Goal: Task Accomplishment & Management: Complete application form

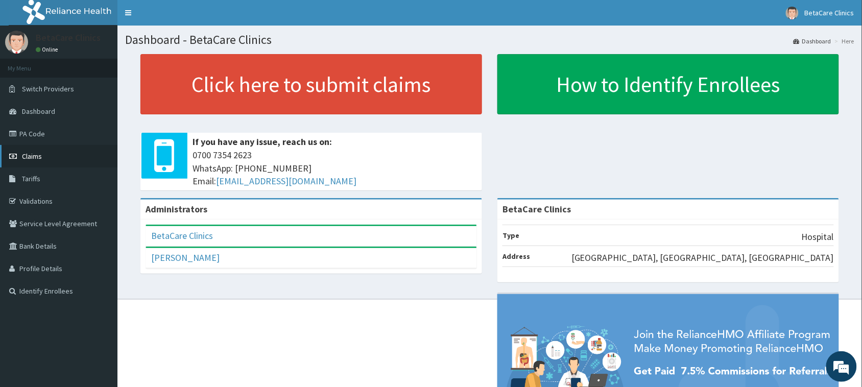
click at [31, 153] on span "Claims" at bounding box center [32, 156] width 20 height 9
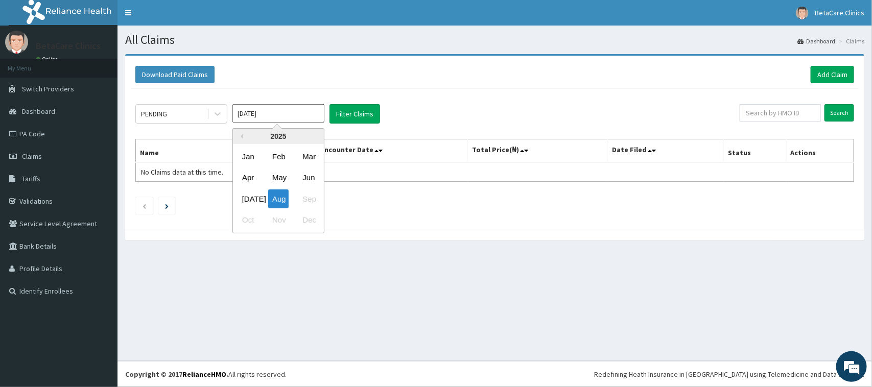
click at [254, 115] on input "[DATE]" at bounding box center [278, 113] width 92 height 18
click at [277, 177] on div "May" at bounding box center [278, 178] width 20 height 19
type input "[DATE]"
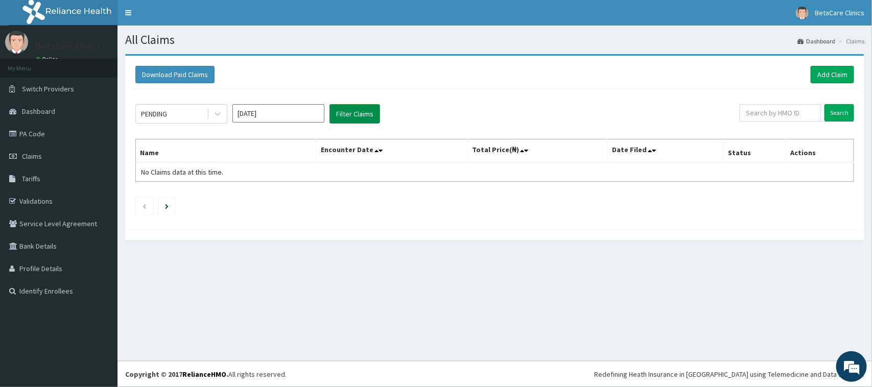
click at [339, 117] on button "Filter Claims" at bounding box center [354, 113] width 51 height 19
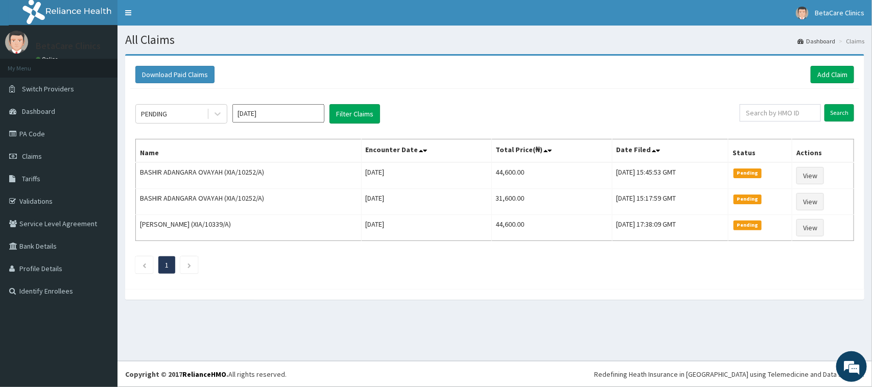
click at [660, 106] on div "PENDING May 2025 Filter Claims" at bounding box center [437, 113] width 604 height 19
click at [274, 116] on input "[DATE]" at bounding box center [278, 113] width 92 height 18
click at [281, 179] on div "May" at bounding box center [278, 178] width 20 height 19
click at [307, 89] on div "PENDING May 2025 Filter Claims Search Name Encounter Date Total Price(₦) Date F…" at bounding box center [494, 186] width 729 height 195
click at [443, 102] on div "PENDING May 2025 Filter Claims Search Name Encounter Date Total Price(₦) Date F…" at bounding box center [494, 186] width 729 height 195
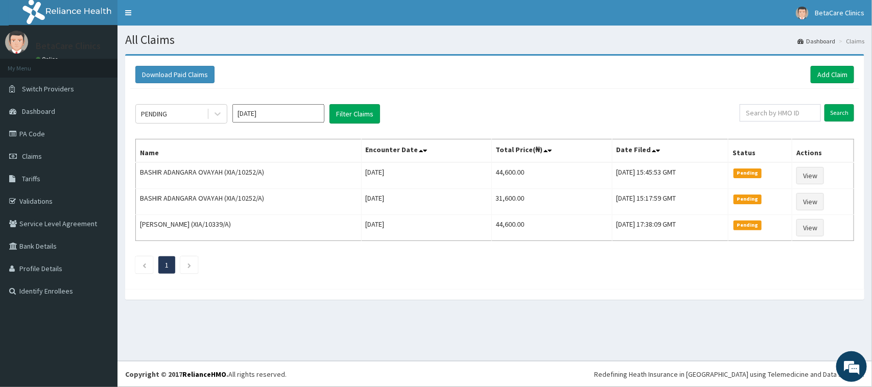
click at [567, 297] on div at bounding box center [494, 294] width 739 height 11
click at [494, 78] on div "Download Paid Claims Add Claim" at bounding box center [494, 74] width 719 height 17
click at [590, 80] on div "Download Paid Claims Add Claim" at bounding box center [494, 74] width 719 height 17
click at [830, 75] on link "Add Claim" at bounding box center [832, 74] width 43 height 17
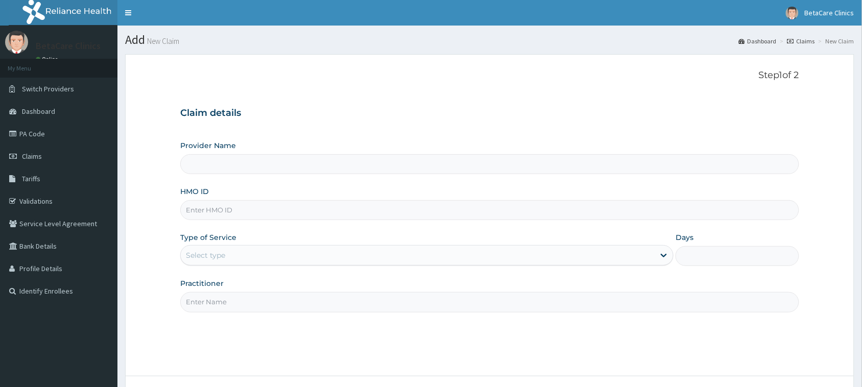
type input "BetaCare Clinics"
click at [234, 215] on input "HMO ID" at bounding box center [489, 210] width 619 height 20
type input "XIA/10825/A"
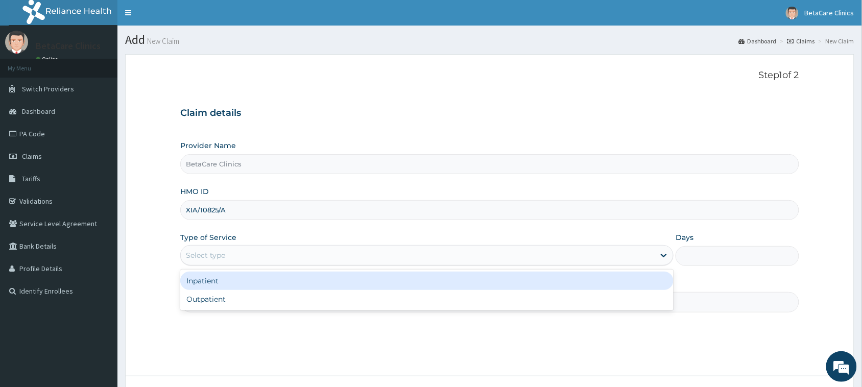
click at [281, 258] on div "Select type" at bounding box center [418, 255] width 474 height 16
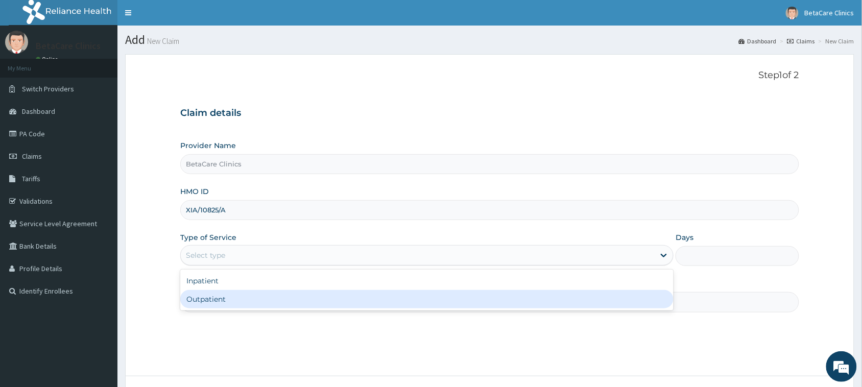
click at [251, 298] on div "Outpatient" at bounding box center [426, 299] width 493 height 18
type input "1"
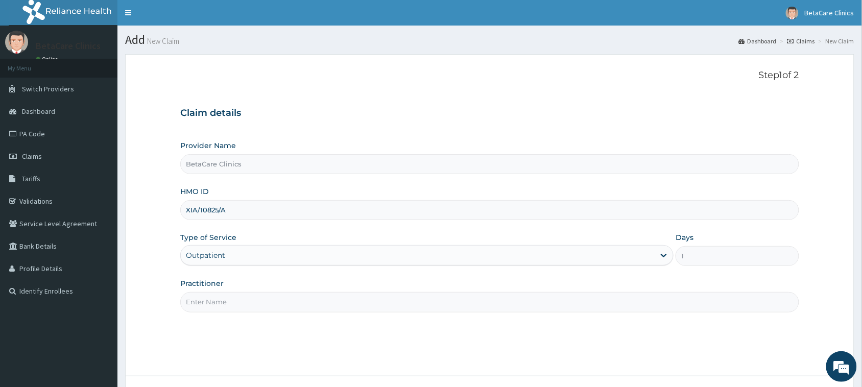
click at [236, 300] on input "Practitioner" at bounding box center [489, 302] width 619 height 20
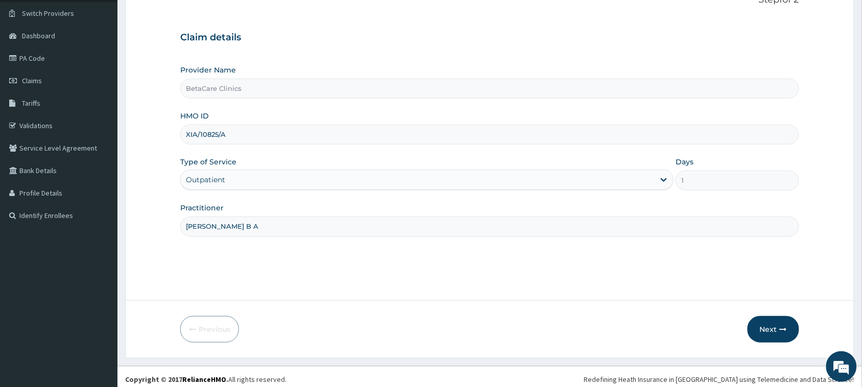
scroll to position [81, 0]
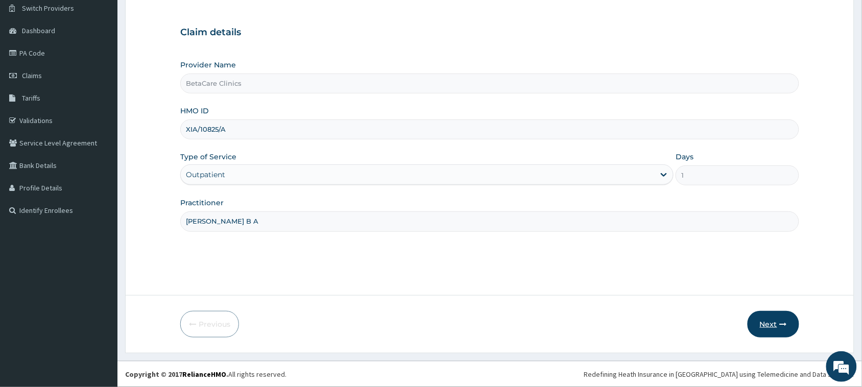
type input "DR TASIU B A"
click at [767, 318] on button "Next" at bounding box center [774, 324] width 52 height 27
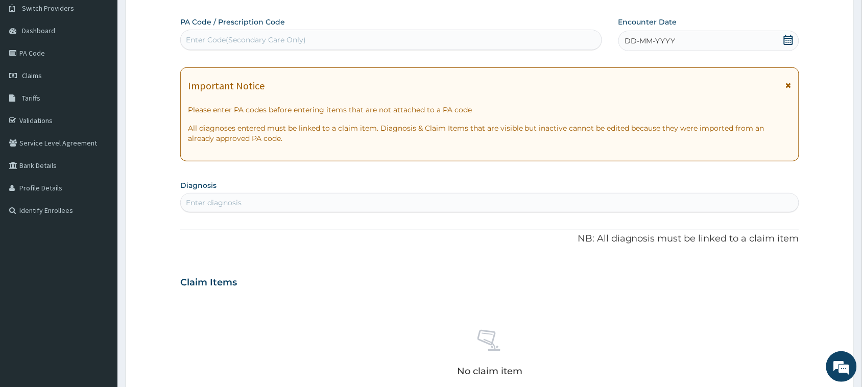
click at [688, 43] on div "DD-MM-YYYY" at bounding box center [709, 41] width 181 height 20
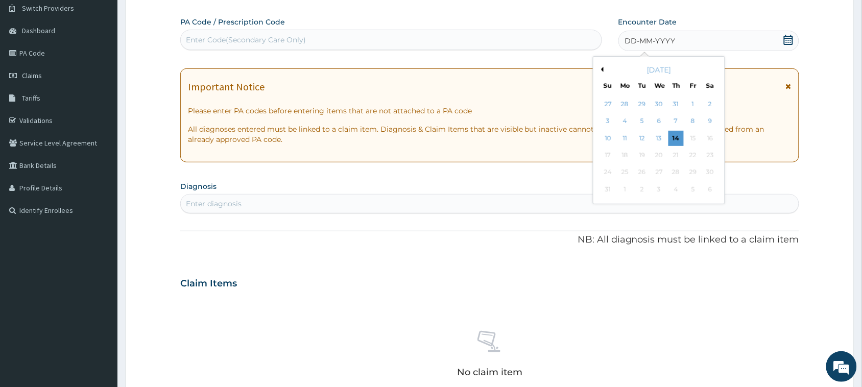
click at [601, 67] on button "Previous Month" at bounding box center [601, 69] width 5 height 5
click at [672, 116] on div "8" at bounding box center [676, 121] width 15 height 15
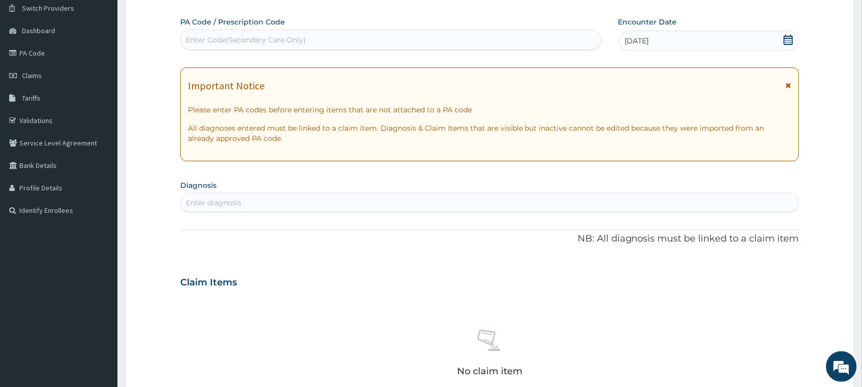
click at [361, 196] on div "Enter diagnosis" at bounding box center [490, 203] width 618 height 16
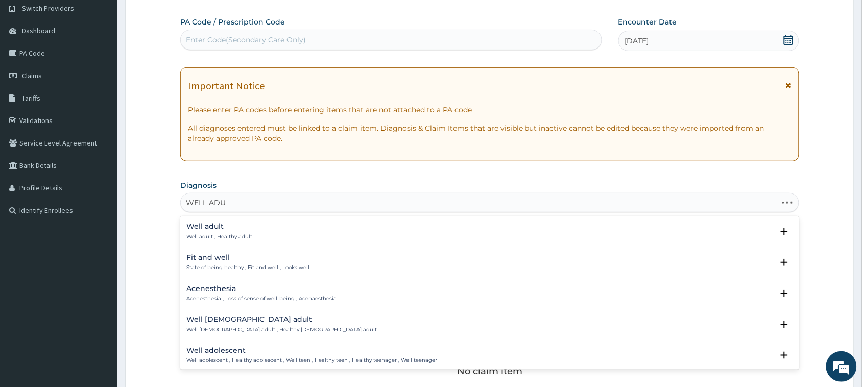
type input "WELL ADUL"
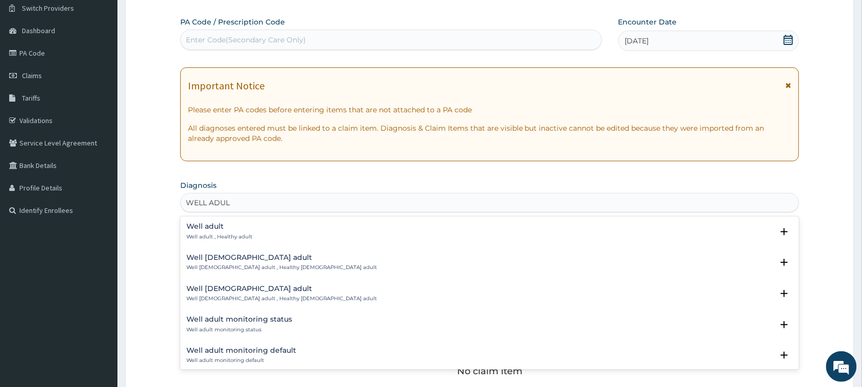
click at [214, 230] on h4 "Well adult" at bounding box center [219, 227] width 66 height 8
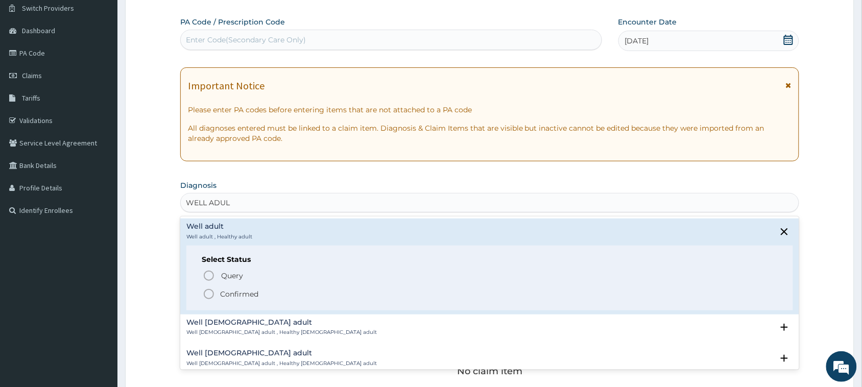
click at [240, 293] on p "Confirmed" at bounding box center [239, 294] width 38 height 10
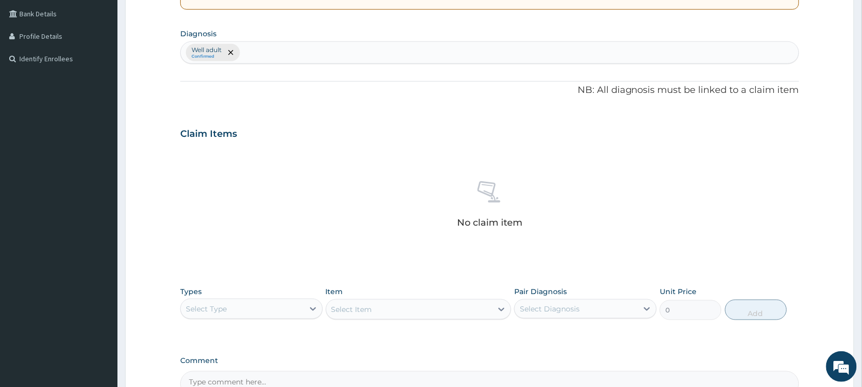
scroll to position [258, 0]
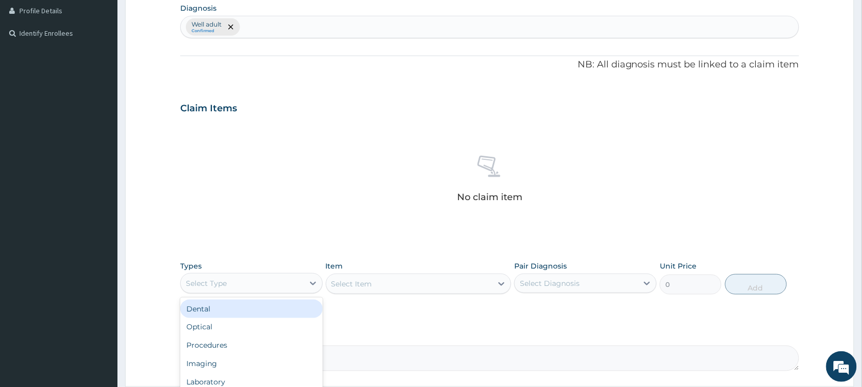
click at [226, 289] on div "Select Type" at bounding box center [206, 283] width 41 height 10
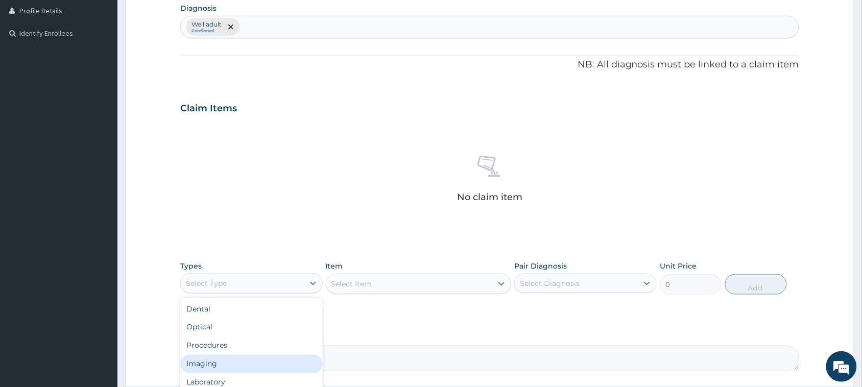
click at [219, 356] on div "Imaging" at bounding box center [251, 364] width 143 height 18
click at [213, 277] on div "Imaging" at bounding box center [242, 283] width 123 height 16
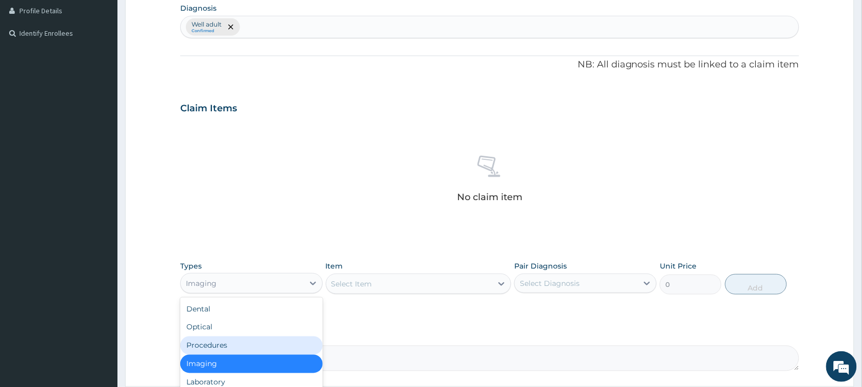
click at [224, 344] on div "Procedures" at bounding box center [251, 346] width 143 height 18
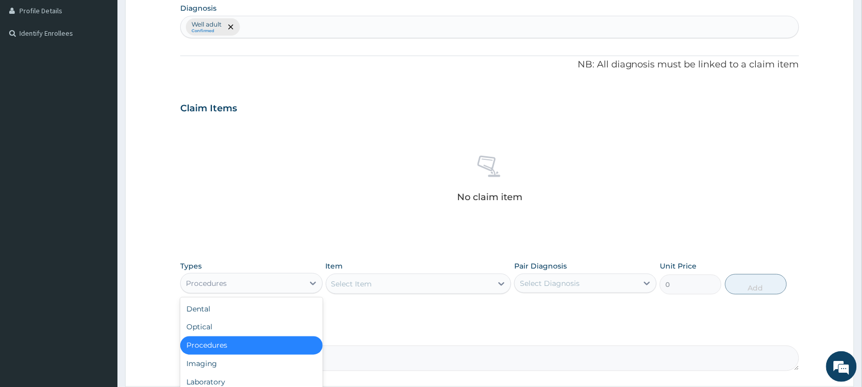
click at [279, 286] on div "Procedures" at bounding box center [242, 283] width 123 height 16
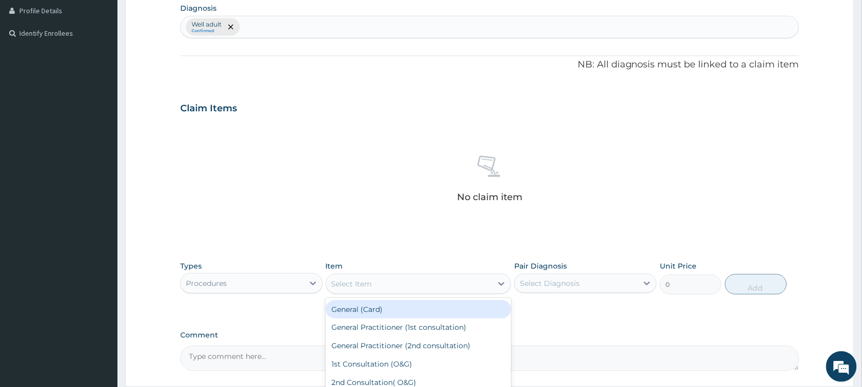
click at [387, 292] on div "Select Item" at bounding box center [409, 284] width 167 height 16
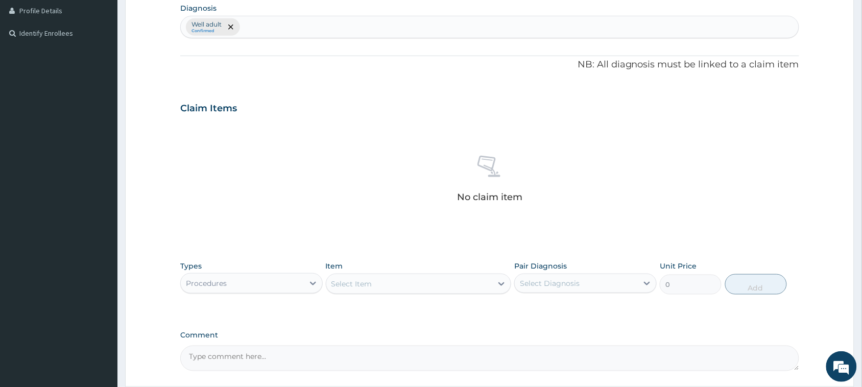
click at [387, 292] on div "Select Item" at bounding box center [409, 284] width 167 height 16
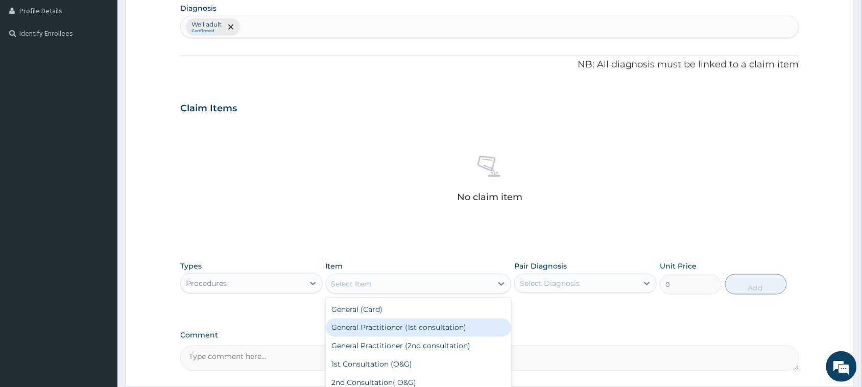
click at [389, 326] on div "General Practitioner (1st consultation)" at bounding box center [419, 328] width 186 height 18
type input "3900"
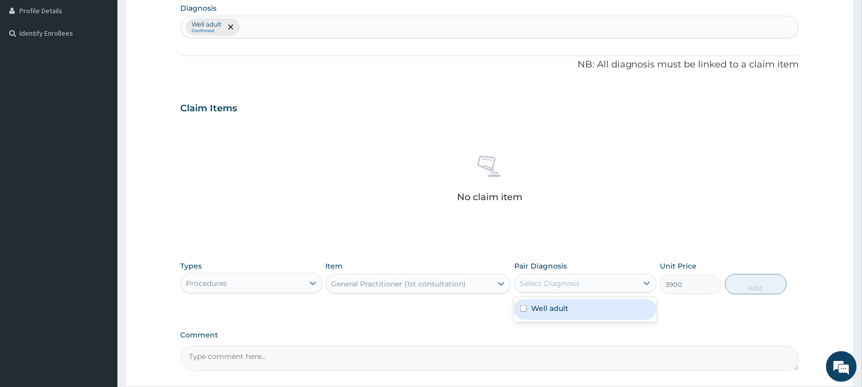
click at [580, 281] on div "Select Diagnosis" at bounding box center [576, 283] width 123 height 16
click at [581, 310] on div "Well adult" at bounding box center [585, 309] width 143 height 21
checkbox input "true"
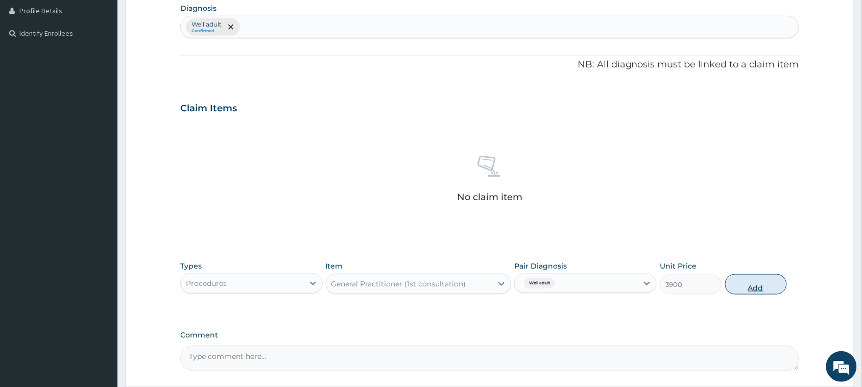
click at [761, 280] on button "Add" at bounding box center [756, 284] width 62 height 20
type input "0"
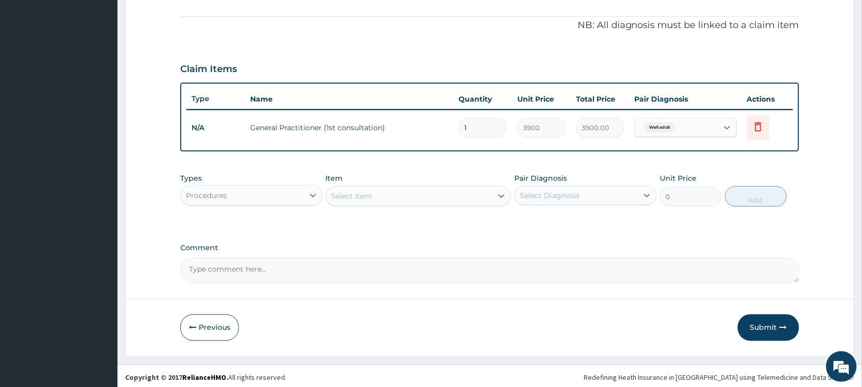
scroll to position [300, 0]
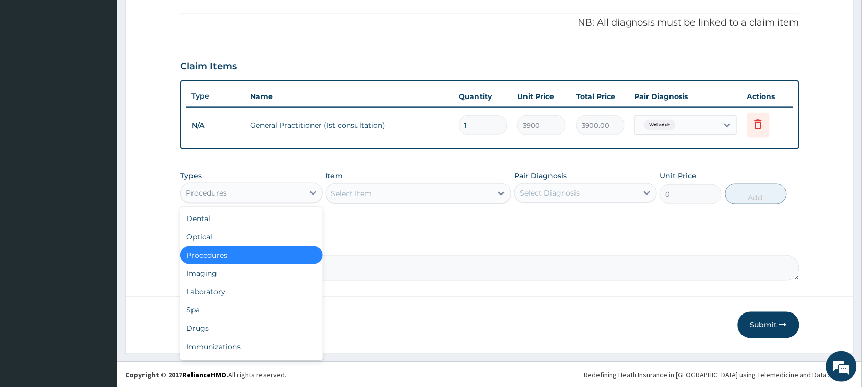
click at [290, 190] on div "Procedures" at bounding box center [242, 193] width 123 height 16
click at [191, 292] on div "Laboratory" at bounding box center [251, 292] width 143 height 18
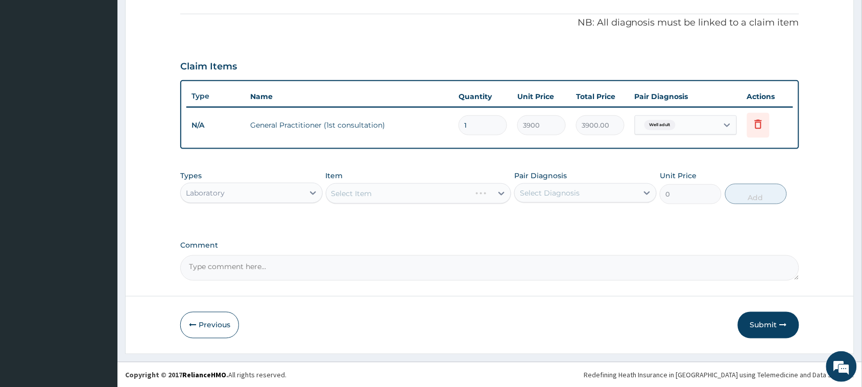
click at [417, 188] on div "Select Item" at bounding box center [419, 193] width 186 height 20
click at [417, 188] on div "Select Item" at bounding box center [409, 193] width 167 height 16
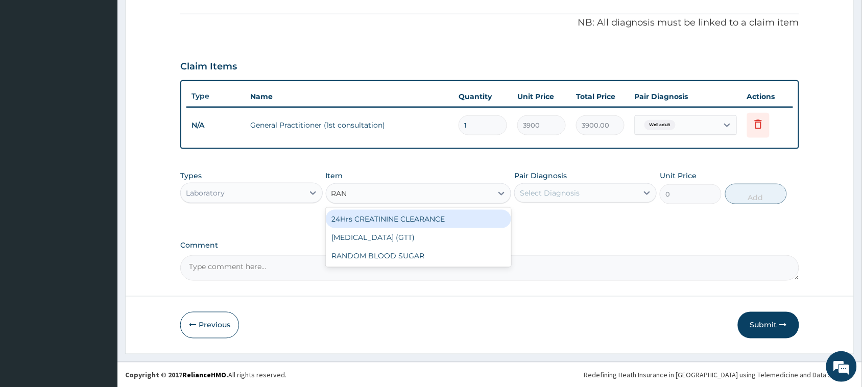
type input "RAND"
click at [417, 215] on div "RANDOM BLOOD SUGAR" at bounding box center [419, 219] width 186 height 18
type input "5200"
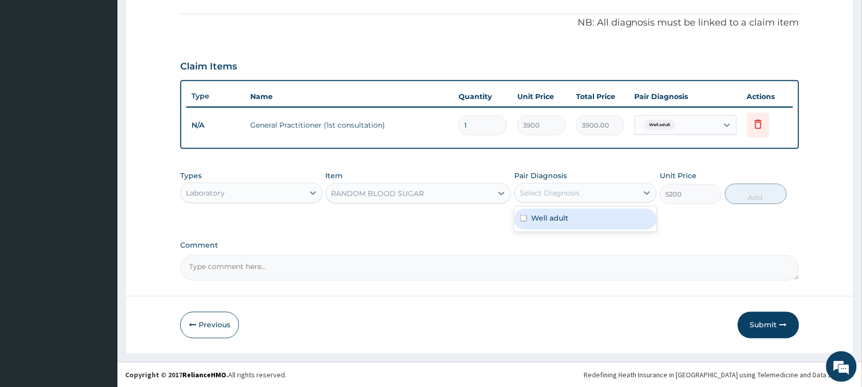
click at [579, 188] on div "Select Diagnosis" at bounding box center [550, 193] width 60 height 10
click at [573, 221] on div "Well adult" at bounding box center [585, 219] width 143 height 21
checkbox input "true"
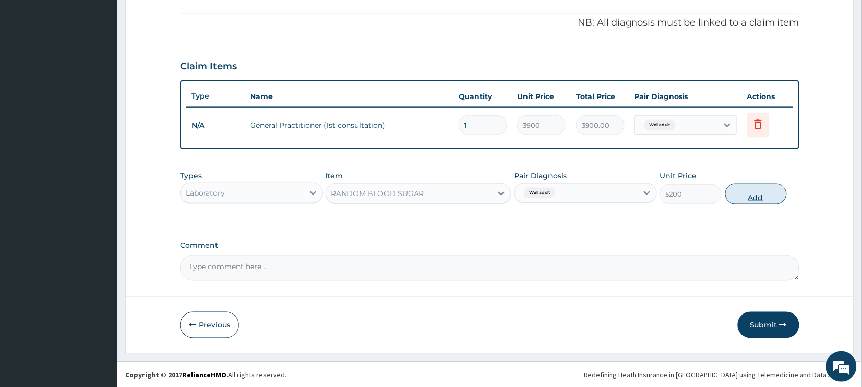
click at [770, 191] on button "Add" at bounding box center [756, 194] width 62 height 20
type input "0"
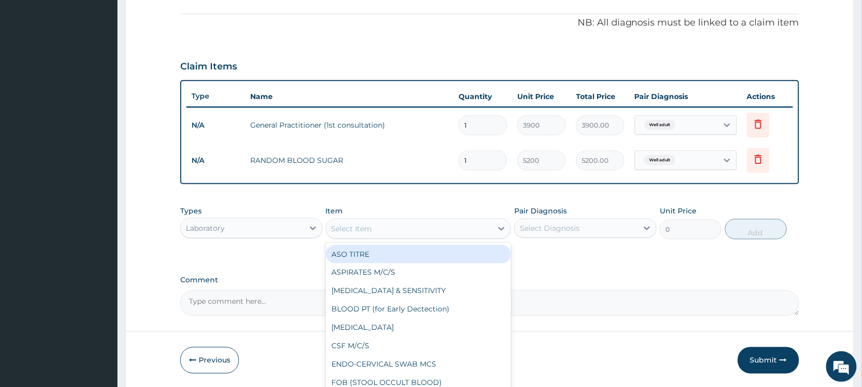
click at [363, 230] on div "Select Item" at bounding box center [352, 229] width 41 height 10
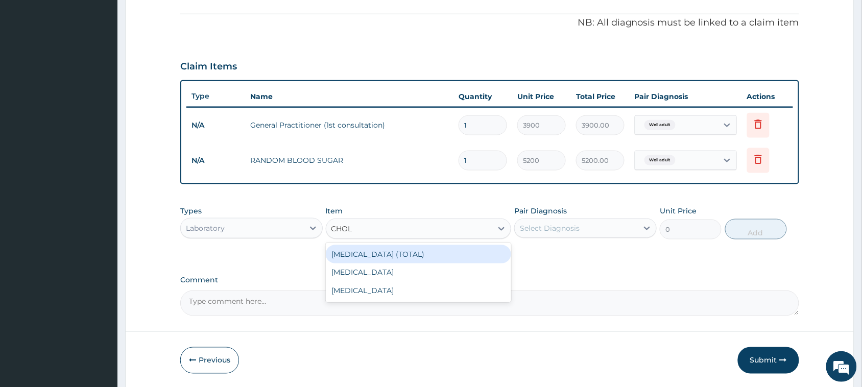
type input "CHOLE"
click at [374, 249] on div "CHOLESTEROL (TOTAL)" at bounding box center [419, 254] width 186 height 18
type input "11050"
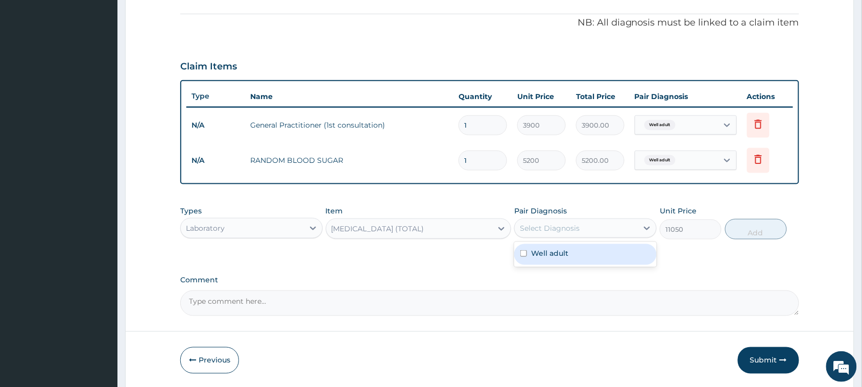
click at [583, 221] on div "Select Diagnosis" at bounding box center [576, 228] width 123 height 16
click at [579, 253] on div "Well adult" at bounding box center [585, 254] width 143 height 21
checkbox input "true"
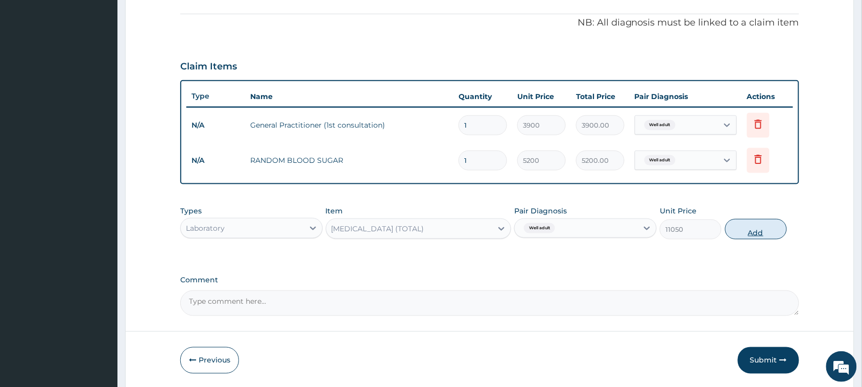
click at [747, 231] on button "Add" at bounding box center [756, 229] width 62 height 20
type input "0"
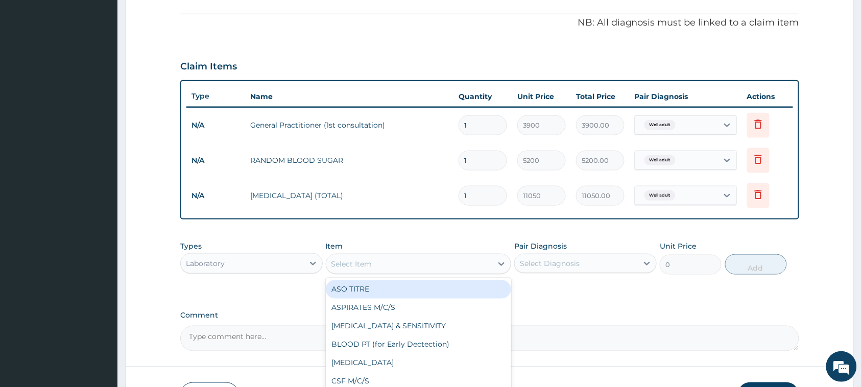
click at [378, 267] on div "Select Item" at bounding box center [409, 264] width 167 height 16
type input "URIN"
click at [381, 292] on div "URINALYSIS" at bounding box center [419, 289] width 186 height 18
type input "1500"
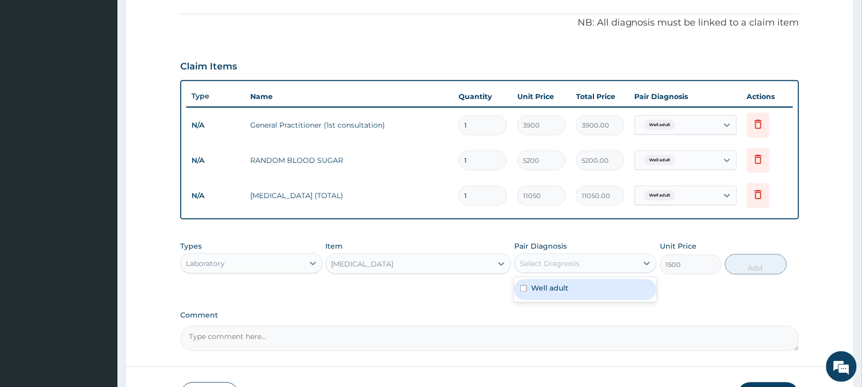
click at [608, 259] on div "Select Diagnosis" at bounding box center [576, 263] width 123 height 16
click at [569, 287] on div "Well adult" at bounding box center [585, 289] width 143 height 21
checkbox input "true"
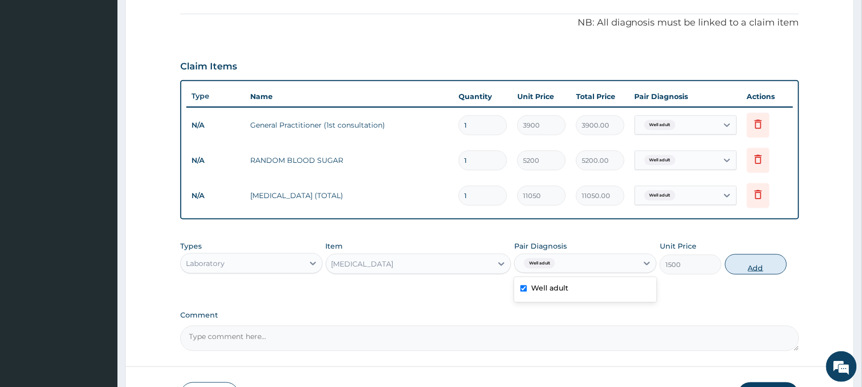
click at [737, 264] on button "Add" at bounding box center [756, 264] width 62 height 20
type input "0"
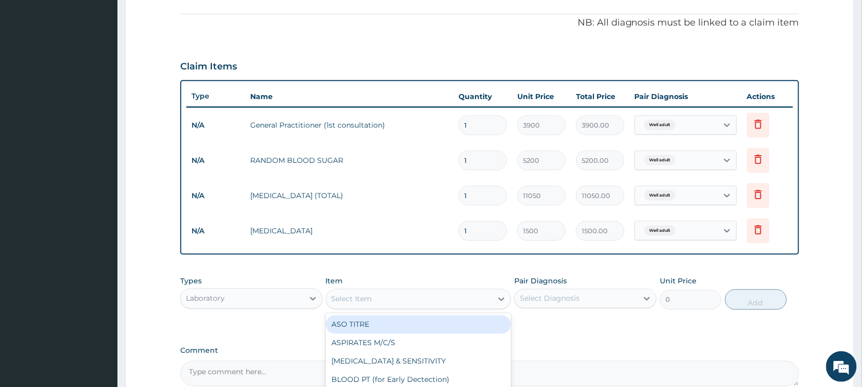
click at [356, 296] on div "Select Item" at bounding box center [352, 299] width 41 height 10
type input "PAP"
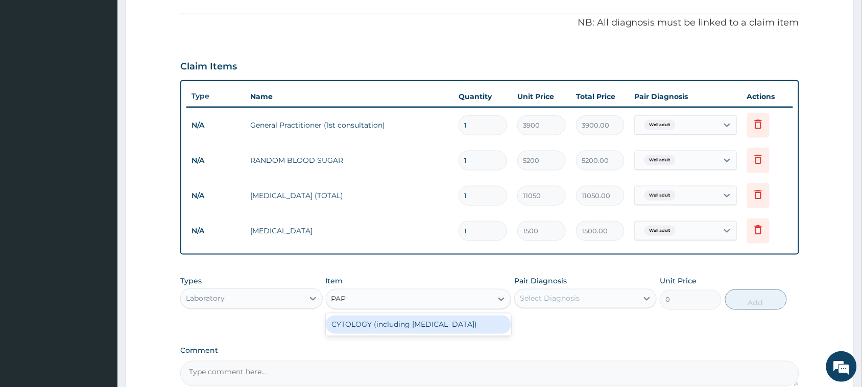
click at [376, 325] on div "CYTOLOGY (including PAP SMEAR)" at bounding box center [419, 325] width 186 height 18
type input "13000"
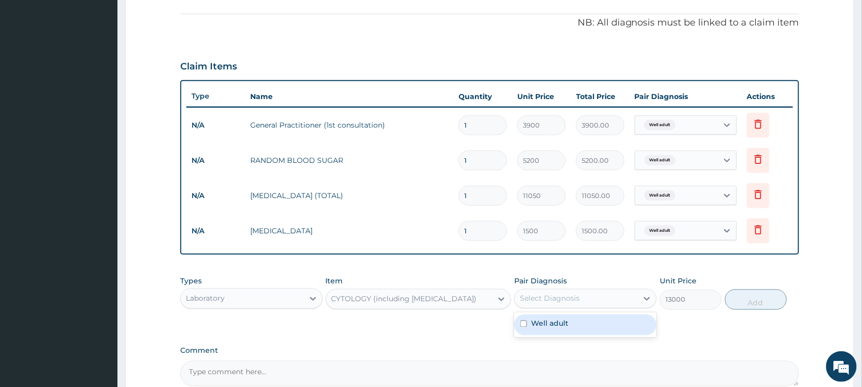
click at [568, 296] on div "Select Diagnosis" at bounding box center [550, 299] width 60 height 10
click at [575, 320] on div "Well adult" at bounding box center [585, 325] width 143 height 21
checkbox input "true"
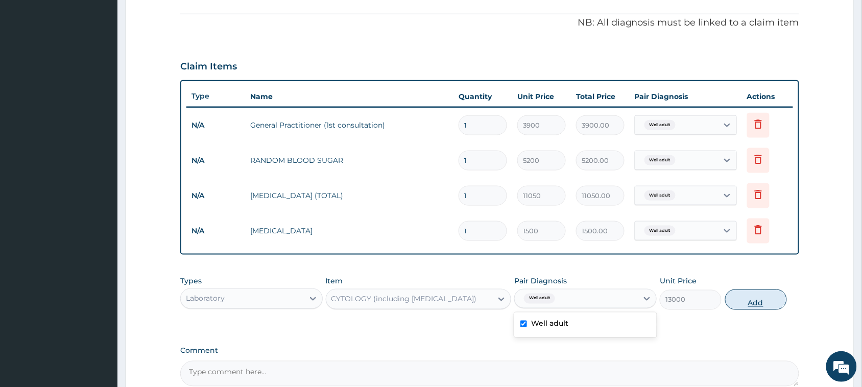
click at [759, 293] on button "Add" at bounding box center [756, 300] width 62 height 20
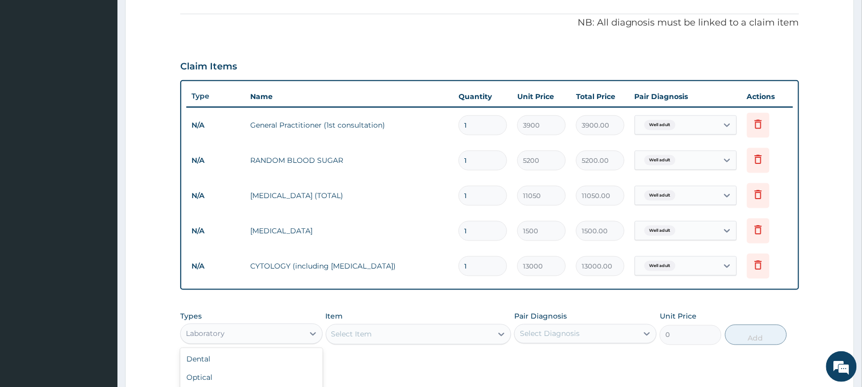
click at [215, 327] on div "Laboratory" at bounding box center [242, 334] width 123 height 16
click at [233, 373] on div "Optical" at bounding box center [251, 378] width 143 height 18
click at [386, 332] on div "Select Item" at bounding box center [419, 334] width 186 height 20
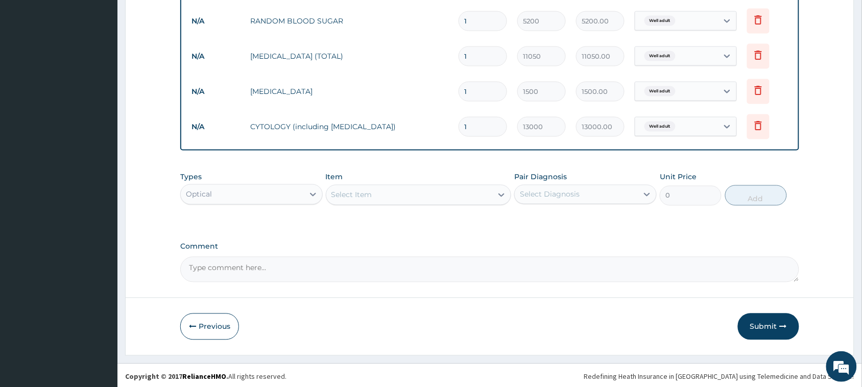
scroll to position [441, 0]
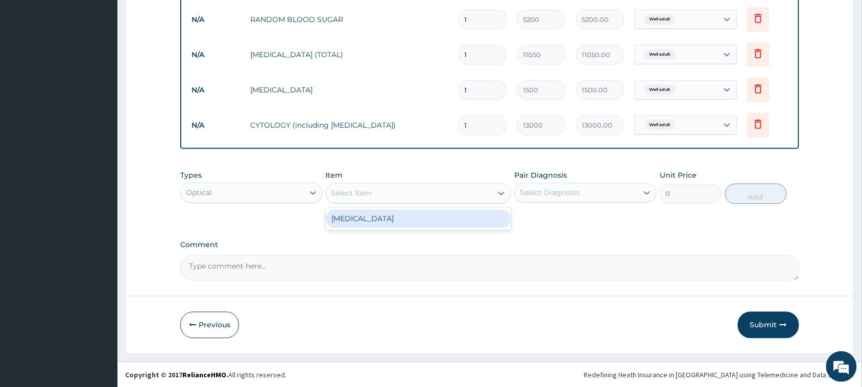
click at [356, 190] on div "Select Item" at bounding box center [352, 193] width 41 height 10
click at [373, 219] on div "Visual Acuity" at bounding box center [419, 219] width 186 height 18
type input "1500"
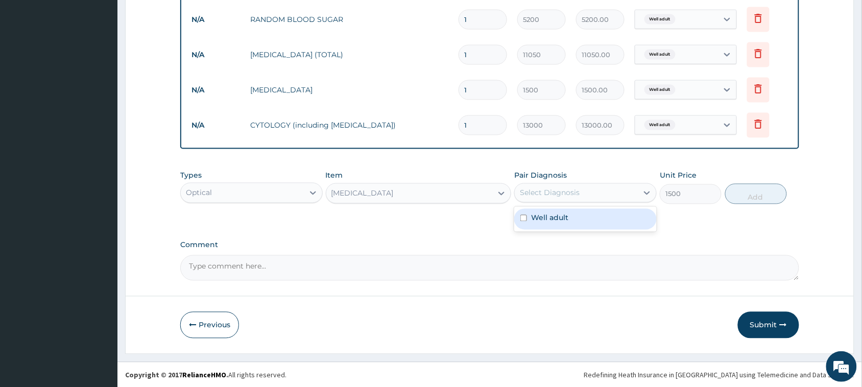
click at [571, 188] on div "Select Diagnosis" at bounding box center [550, 193] width 60 height 10
click at [585, 221] on div "Well adult" at bounding box center [585, 219] width 143 height 21
checkbox input "true"
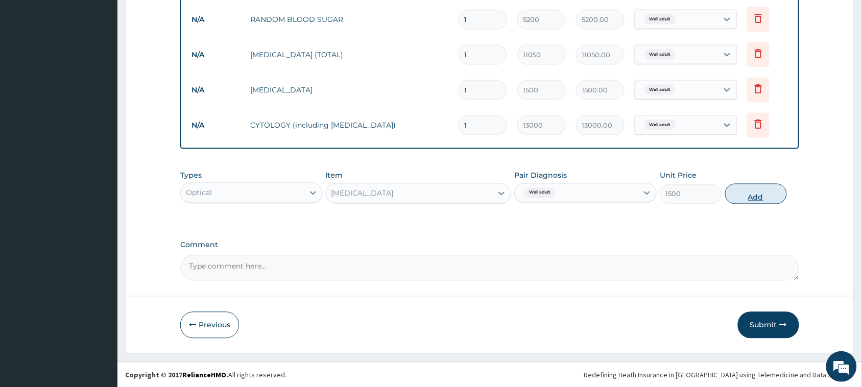
click at [746, 197] on button "Add" at bounding box center [756, 194] width 62 height 20
type input "0"
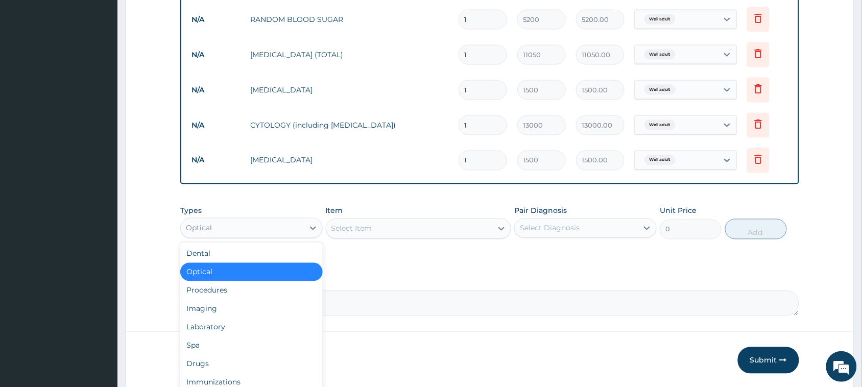
click at [261, 223] on div "Optical" at bounding box center [242, 228] width 123 height 16
click at [212, 331] on div "Laboratory" at bounding box center [251, 327] width 143 height 18
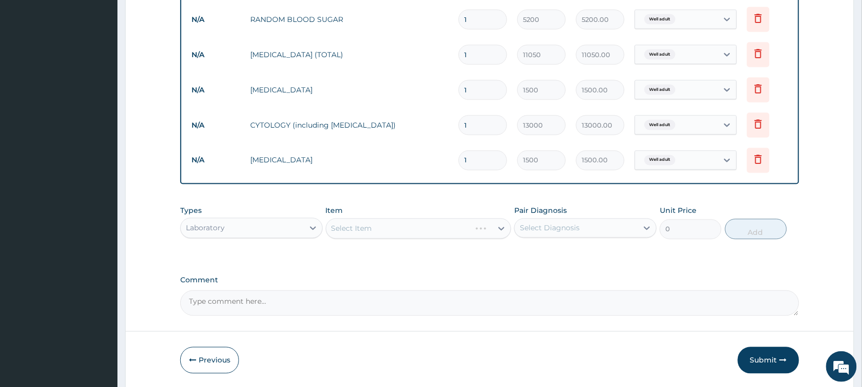
click at [392, 226] on div "Select Item" at bounding box center [419, 229] width 186 height 20
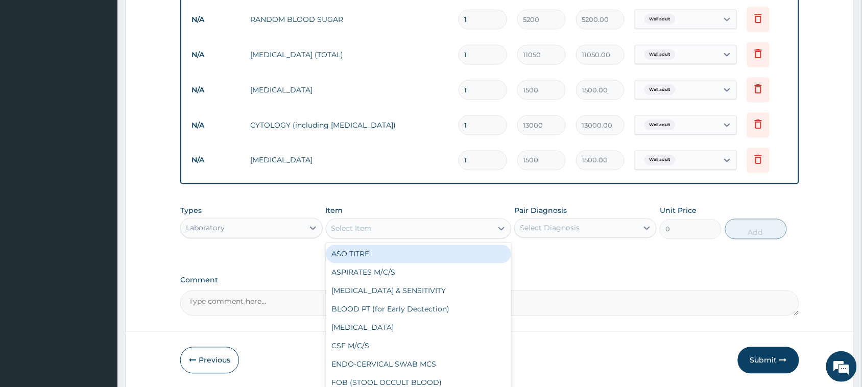
click at [392, 226] on div "Select Item" at bounding box center [409, 229] width 167 height 16
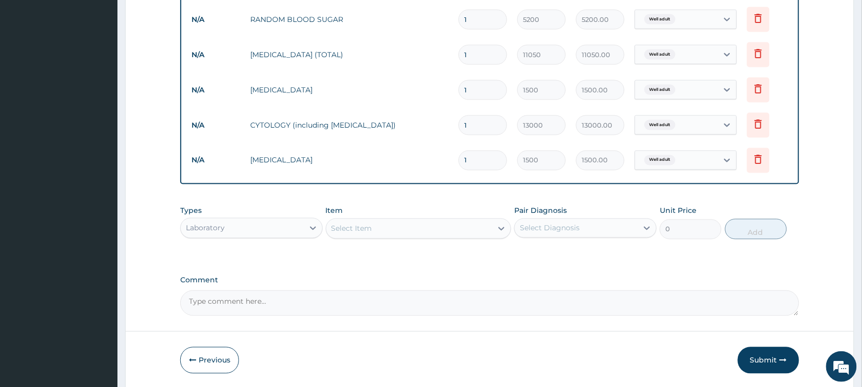
click at [392, 226] on div "Select Item" at bounding box center [409, 229] width 167 height 16
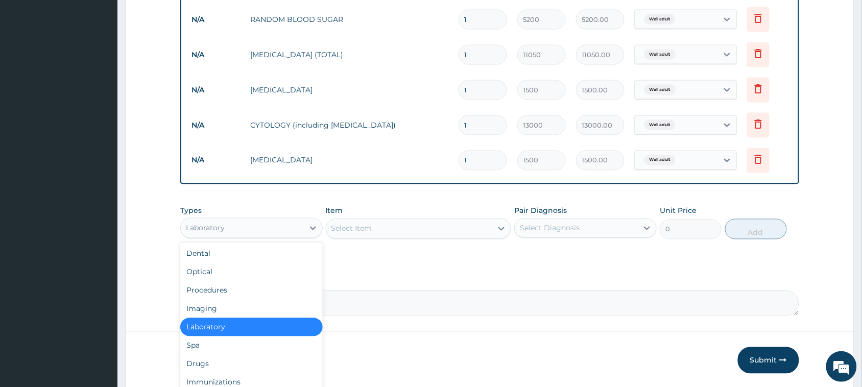
click at [267, 223] on div "Laboratory" at bounding box center [242, 228] width 123 height 16
click at [215, 308] on div "Imaging" at bounding box center [251, 309] width 143 height 18
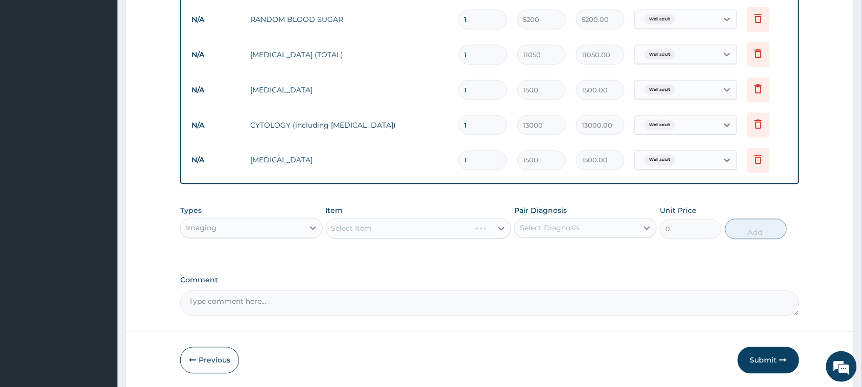
click at [372, 222] on div "Select Item" at bounding box center [419, 229] width 186 height 20
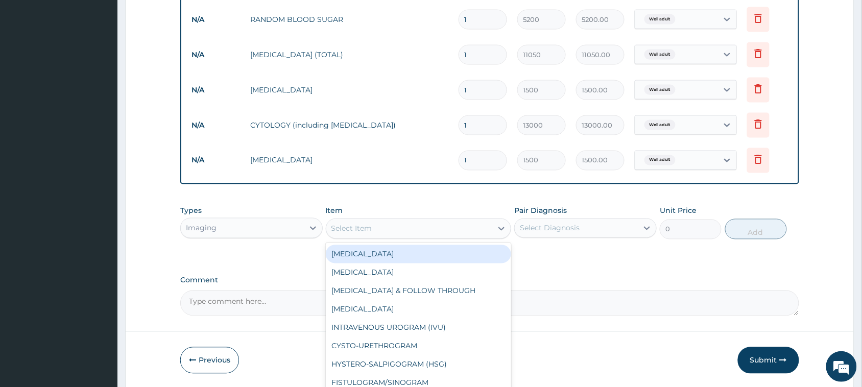
click at [373, 225] on div "Select Item" at bounding box center [409, 229] width 167 height 16
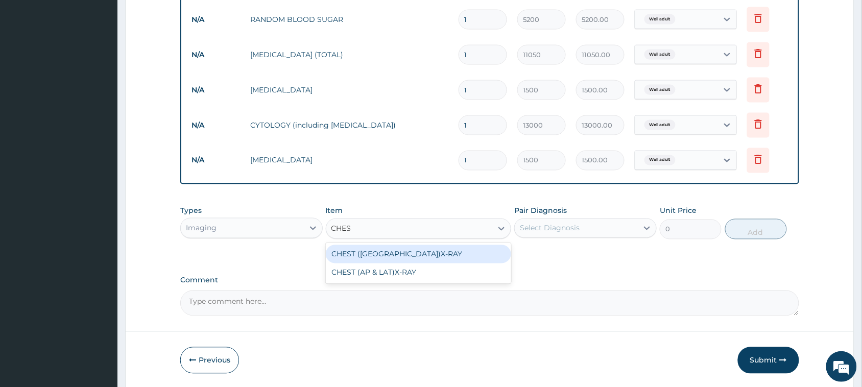
type input "CHEST"
click at [387, 251] on div "CHEST (PA)X-RAY" at bounding box center [419, 254] width 186 height 18
type input "8450"
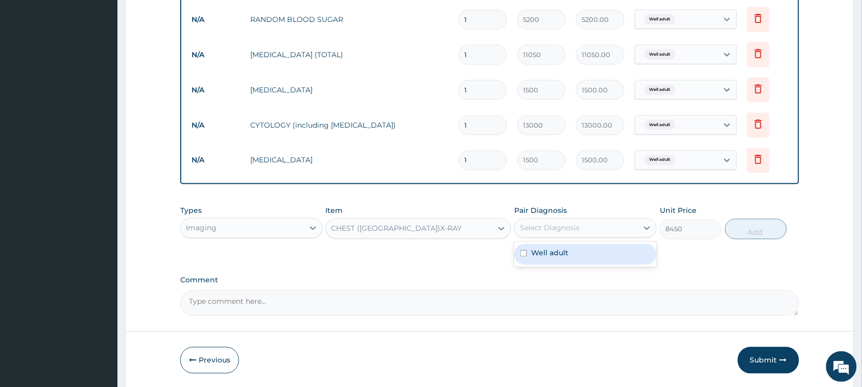
click at [613, 227] on div "Select Diagnosis" at bounding box center [576, 228] width 123 height 16
click at [575, 257] on div "Well adult" at bounding box center [585, 254] width 143 height 21
checkbox input "true"
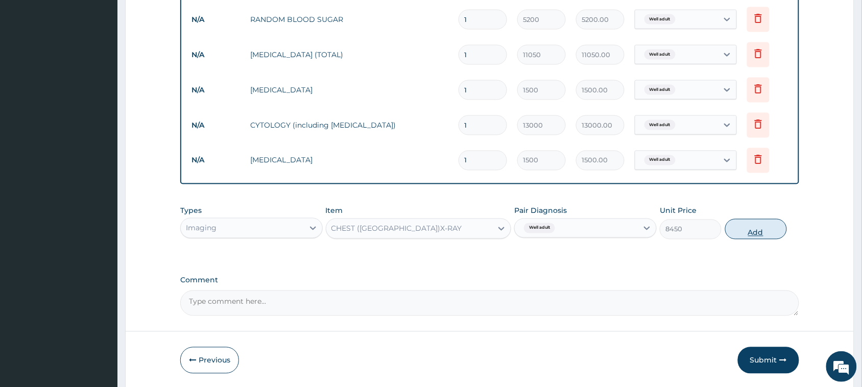
click at [736, 228] on button "Add" at bounding box center [756, 229] width 62 height 20
type input "0"
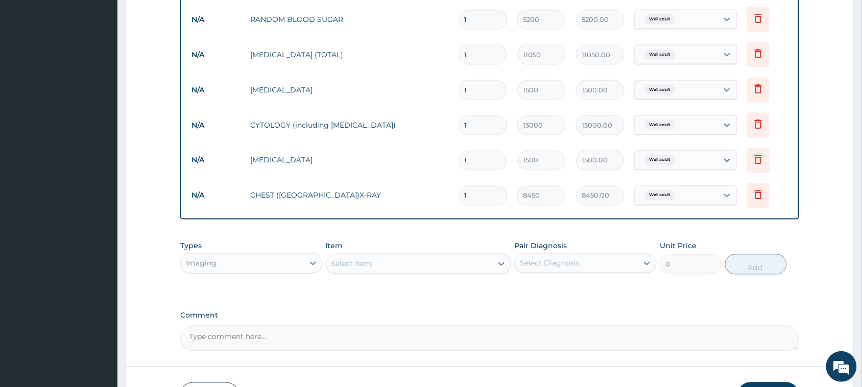
click at [316, 338] on textarea "Comment" at bounding box center [489, 339] width 619 height 26
click at [332, 336] on textarea "SEEN FOR HEALTH CHECKUUP" at bounding box center [489, 339] width 619 height 26
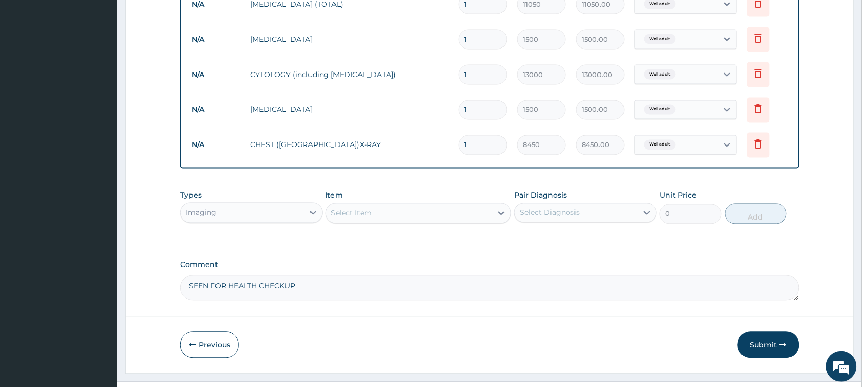
scroll to position [511, 0]
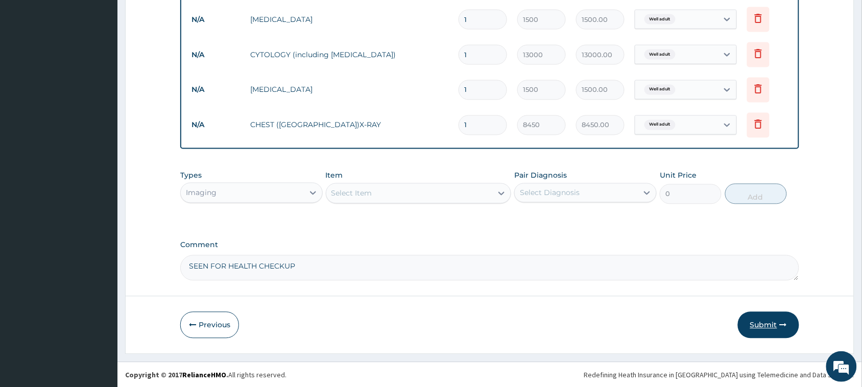
type textarea "SEEN FOR HEALTH CHECKUP"
click at [773, 327] on button "Submit" at bounding box center [768, 325] width 61 height 27
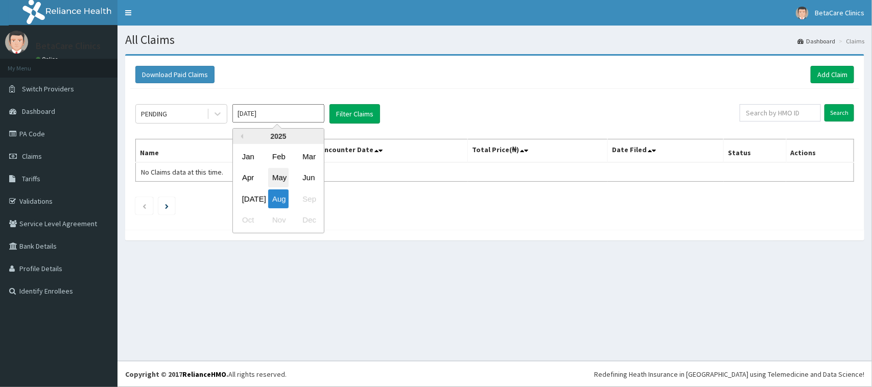
click at [271, 173] on div "May" at bounding box center [278, 178] width 20 height 19
type input "[DATE]"
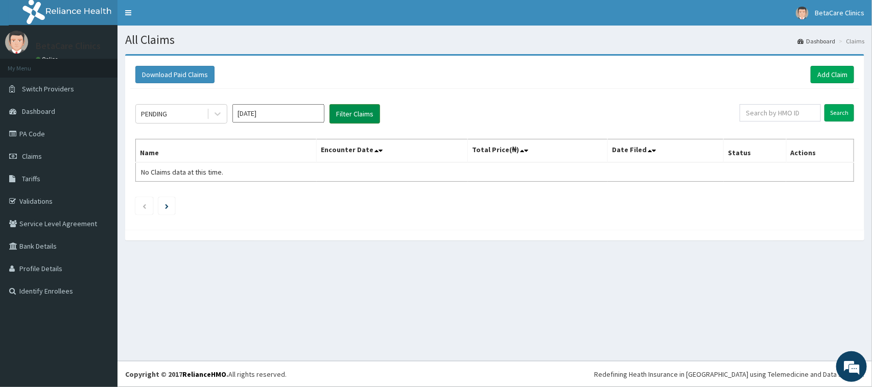
click at [371, 113] on button "Filter Claims" at bounding box center [354, 113] width 51 height 19
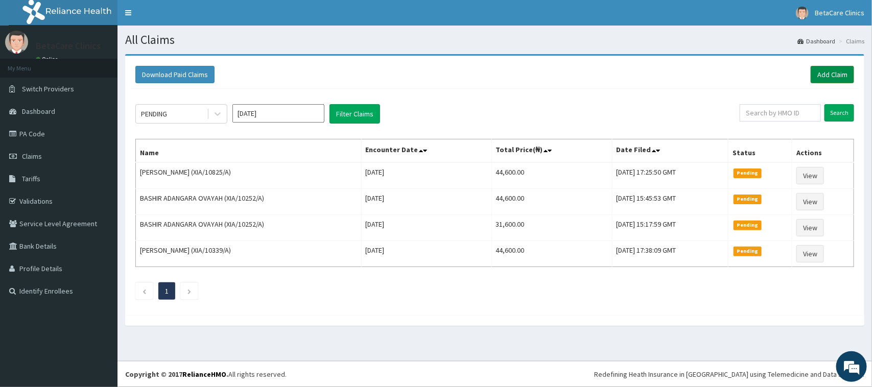
click at [833, 69] on link "Add Claim" at bounding box center [832, 74] width 43 height 17
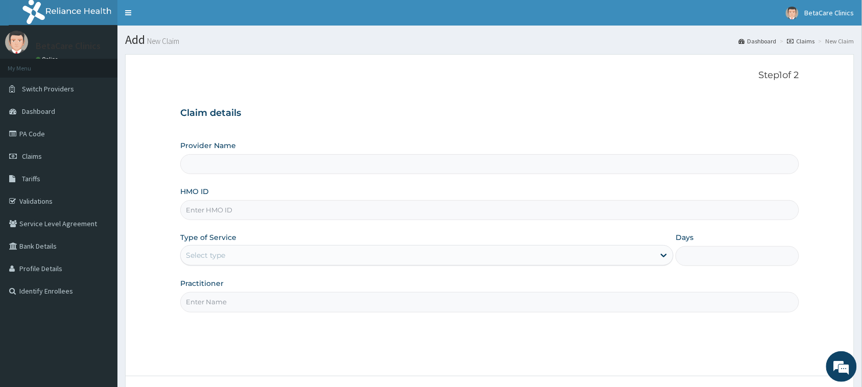
type input "BetaCare Clinics"
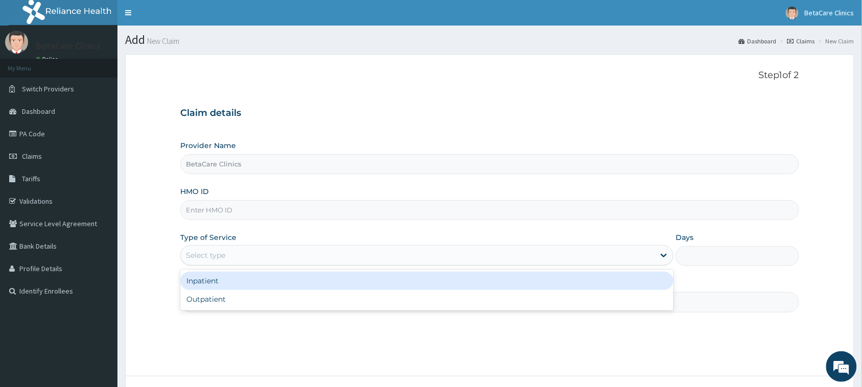
click at [256, 252] on div "Select type" at bounding box center [418, 255] width 474 height 16
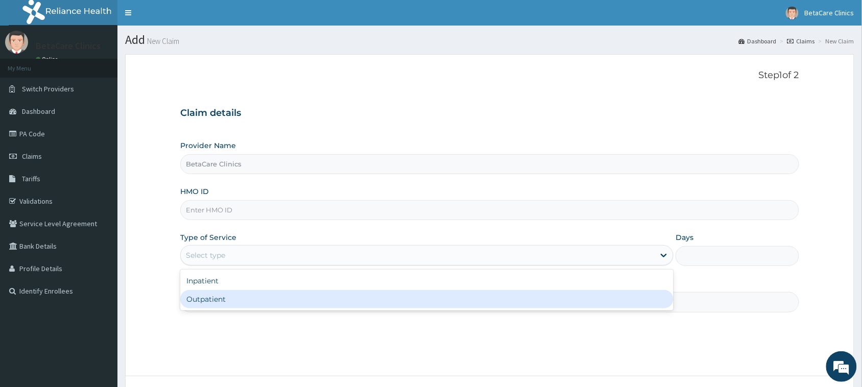
click at [253, 304] on div "Outpatient" at bounding box center [426, 299] width 493 height 18
type input "1"
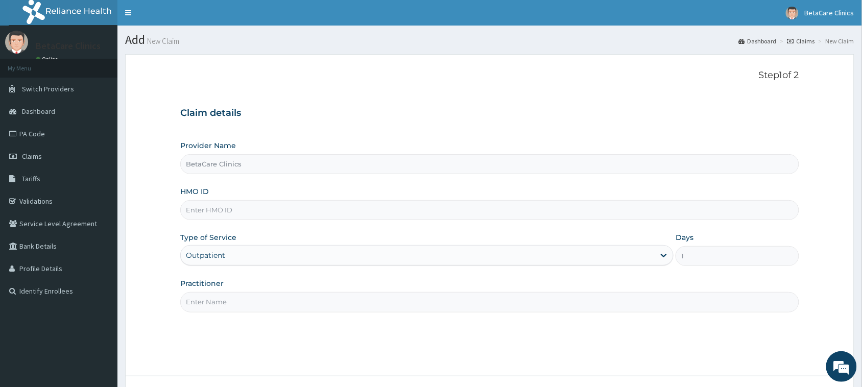
click at [329, 309] on input "Practitioner" at bounding box center [489, 302] width 619 height 20
click at [296, 312] on input "Practitioner" at bounding box center [489, 302] width 619 height 20
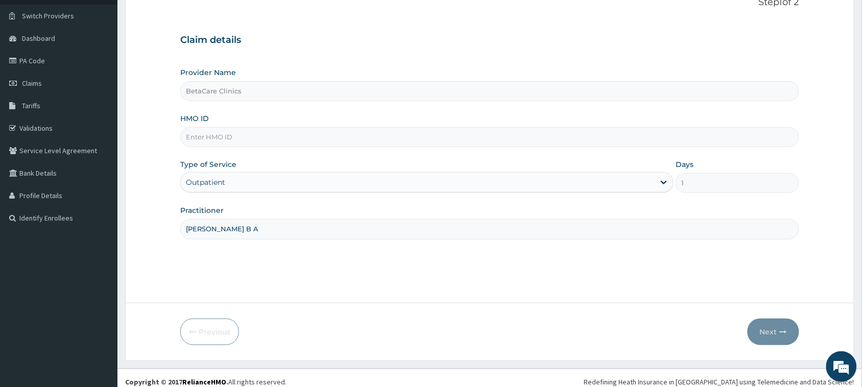
scroll to position [81, 0]
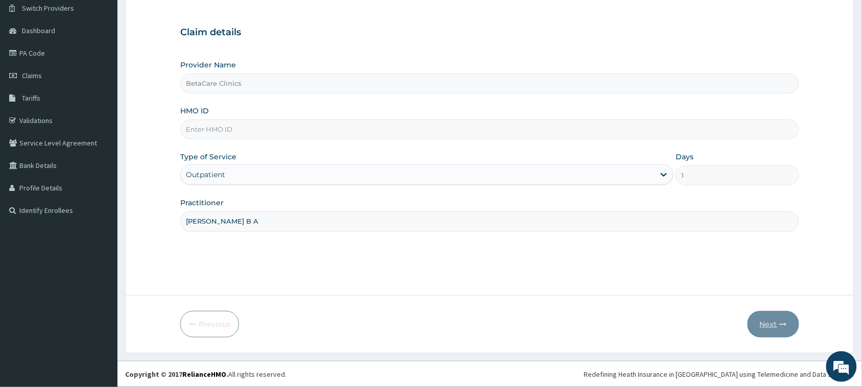
type input "[PERSON_NAME] B A"
click at [252, 133] on input "HMO ID" at bounding box center [489, 130] width 619 height 20
type input "XIA/10701/A"
click at [770, 322] on button "Next" at bounding box center [774, 324] width 52 height 27
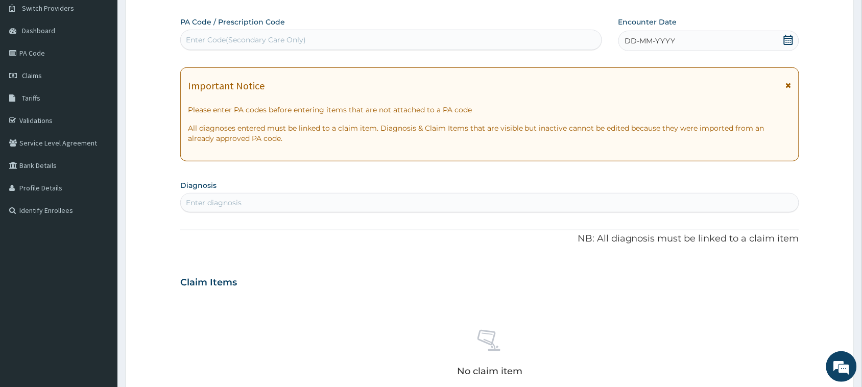
click at [653, 32] on div "DD-MM-YYYY" at bounding box center [709, 41] width 181 height 20
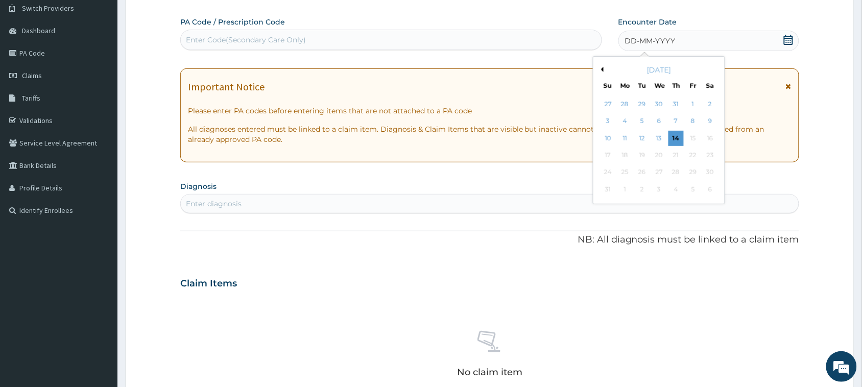
click at [601, 69] on button "Previous Month" at bounding box center [601, 69] width 5 height 5
click at [678, 117] on div "8" at bounding box center [676, 121] width 15 height 15
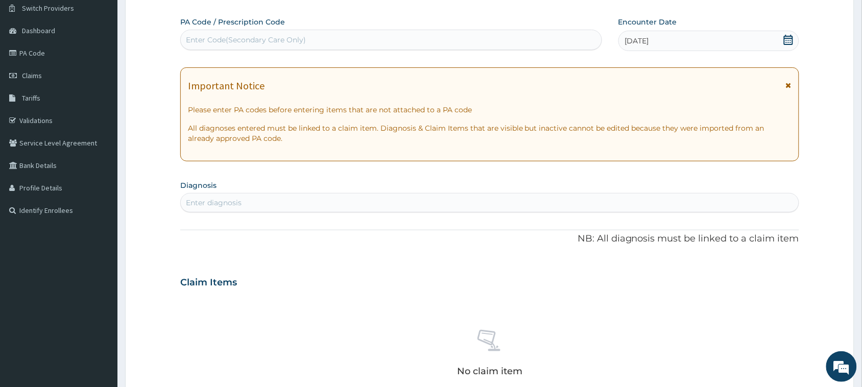
click at [250, 207] on div "Enter diagnosis" at bounding box center [490, 203] width 618 height 16
click at [243, 205] on div "Enter diagnosis" at bounding box center [490, 203] width 618 height 16
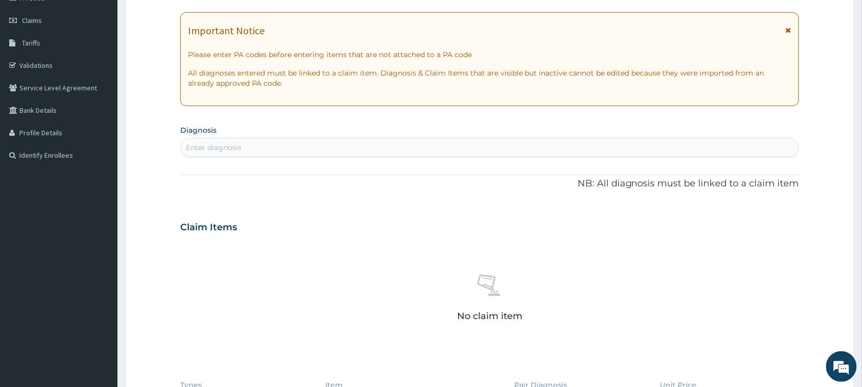
scroll to position [146, 0]
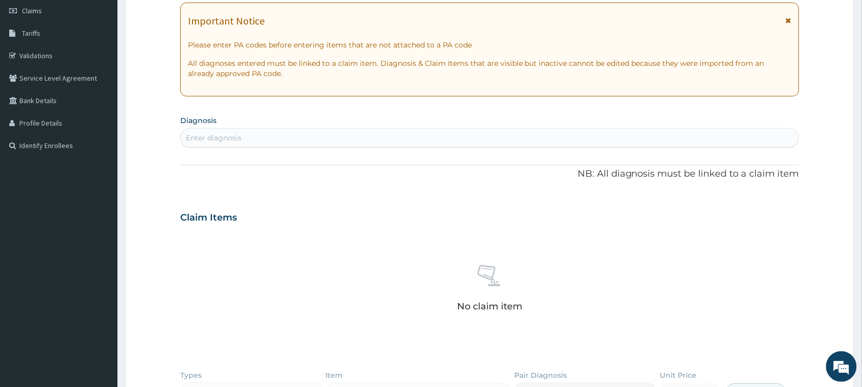
click at [242, 141] on div "Enter diagnosis" at bounding box center [490, 138] width 618 height 16
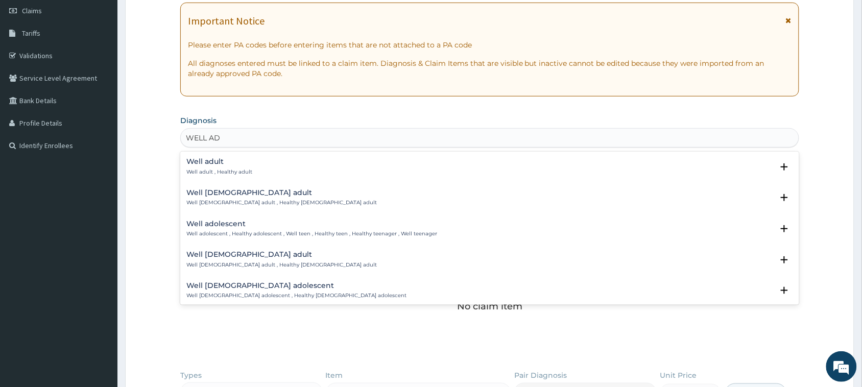
type input "WELL ADU"
click at [212, 163] on h4 "Well adult" at bounding box center [219, 162] width 66 height 8
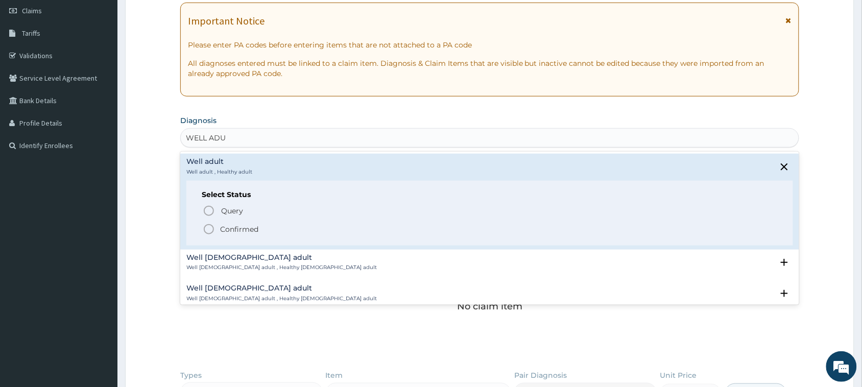
click at [225, 230] on p "Confirmed" at bounding box center [239, 229] width 38 height 10
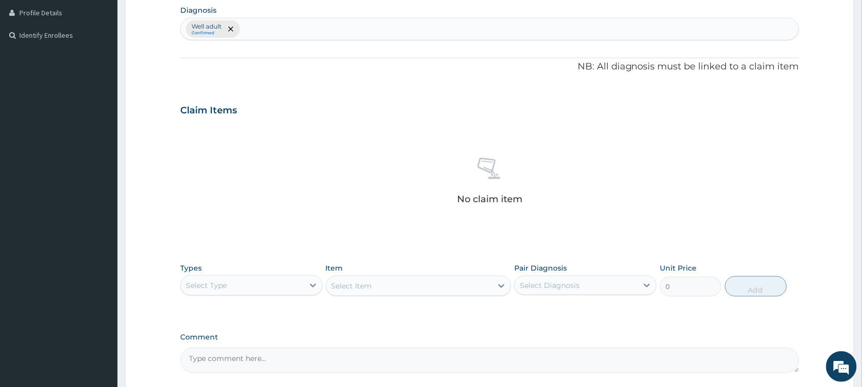
scroll to position [259, 0]
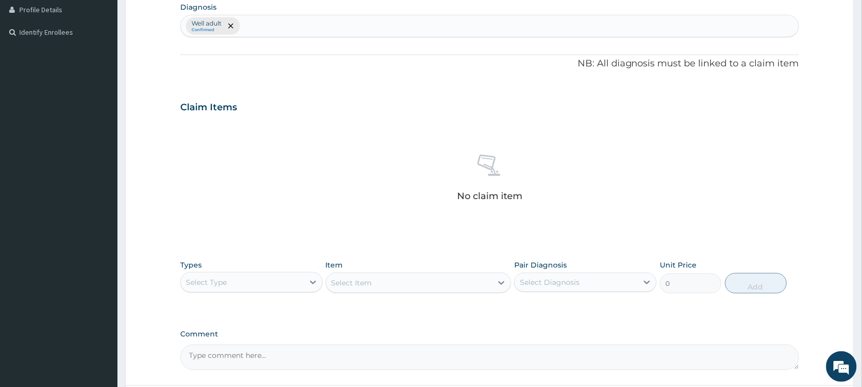
click at [220, 287] on div "Select Type" at bounding box center [206, 282] width 41 height 10
click at [226, 344] on div "Procedures" at bounding box center [251, 345] width 143 height 18
click at [407, 279] on div "Select Item" at bounding box center [419, 283] width 186 height 20
click at [368, 285] on div "Select Item" at bounding box center [352, 283] width 41 height 10
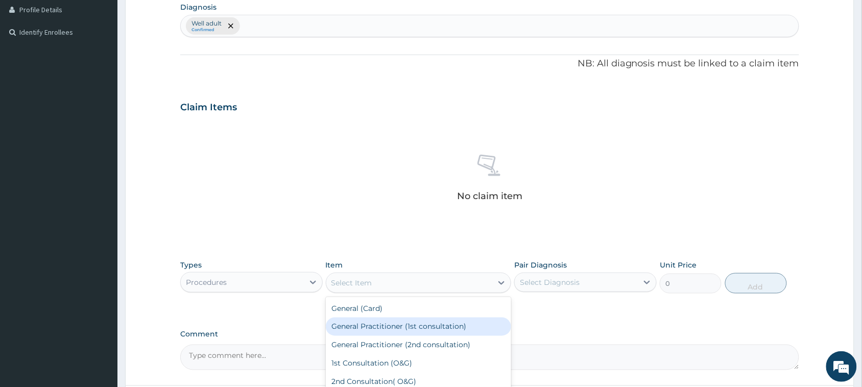
click at [392, 328] on div "General Practitioner (1st consultation)" at bounding box center [419, 327] width 186 height 18
type input "3900"
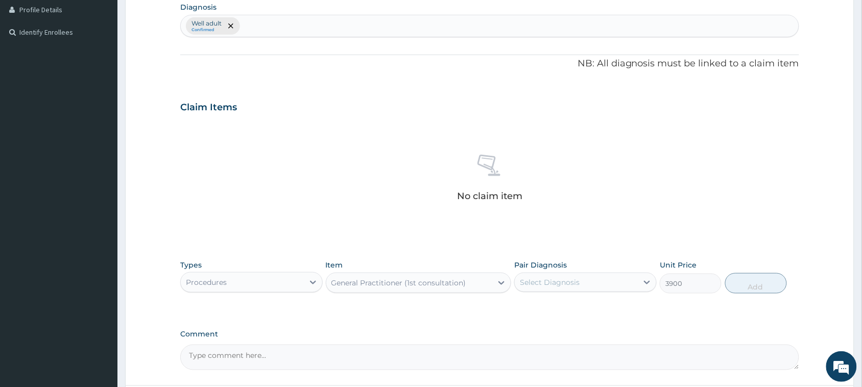
click at [588, 285] on div "Select Diagnosis" at bounding box center [576, 282] width 123 height 16
click at [560, 313] on label "Well adult" at bounding box center [549, 307] width 37 height 10
checkbox input "true"
click at [770, 277] on button "Add" at bounding box center [756, 283] width 62 height 20
type input "0"
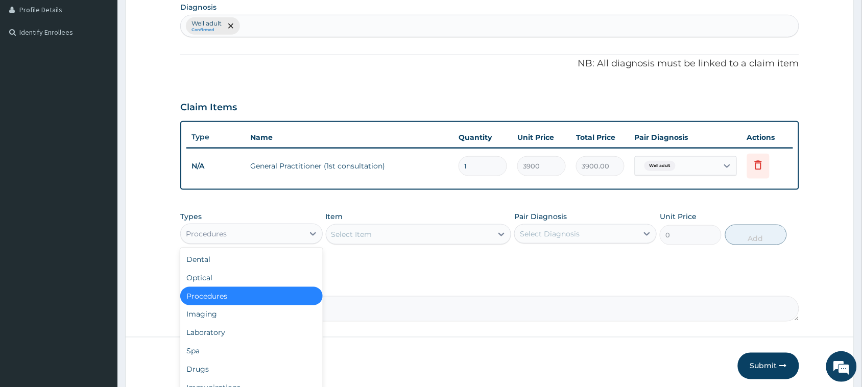
click at [292, 226] on div "Procedures" at bounding box center [242, 234] width 123 height 16
click at [219, 335] on div "Laboratory" at bounding box center [251, 333] width 143 height 18
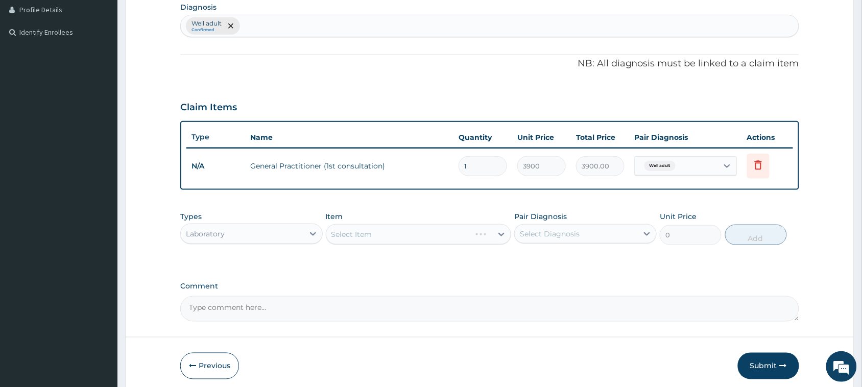
click at [378, 226] on div "Select Item" at bounding box center [419, 234] width 186 height 20
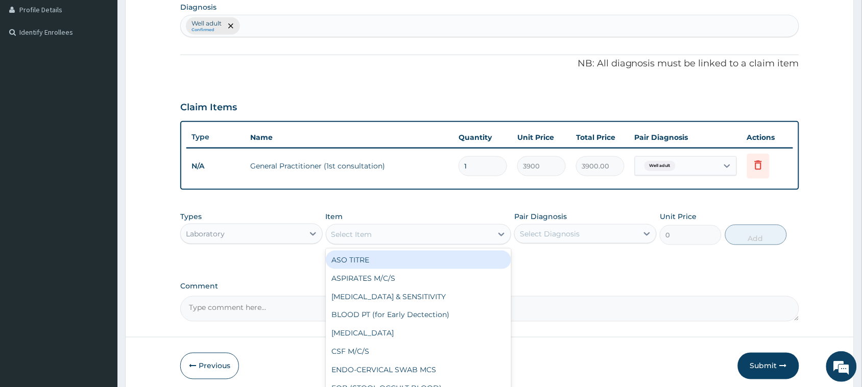
click at [382, 231] on div "Select Item" at bounding box center [409, 234] width 167 height 16
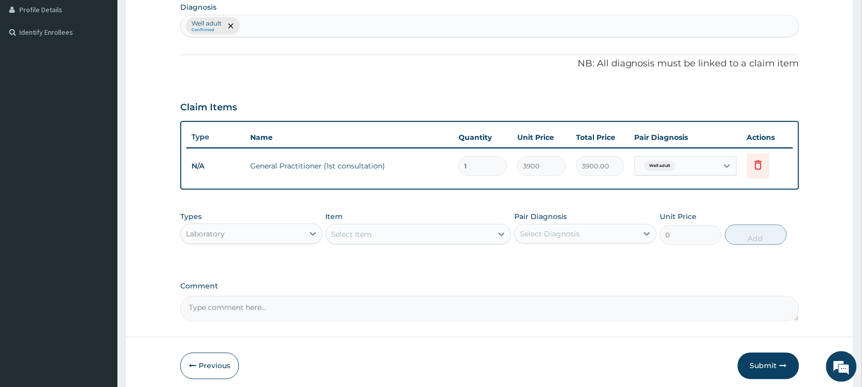
click at [391, 235] on div "Select Item" at bounding box center [409, 234] width 167 height 16
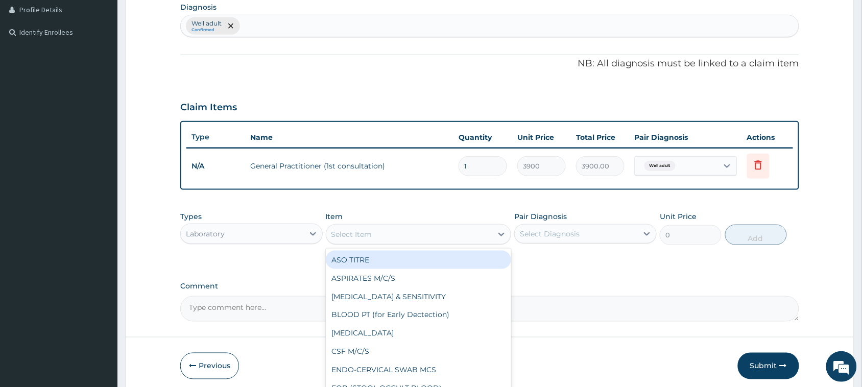
click at [391, 235] on div "Select Item" at bounding box center [409, 234] width 167 height 16
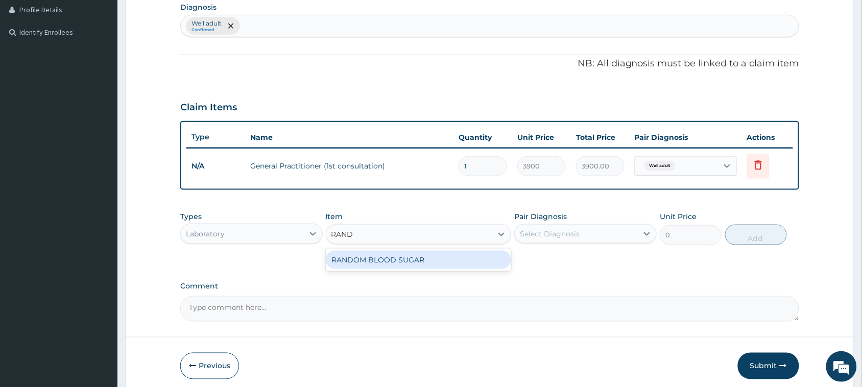
type input "RANDO"
click at [396, 263] on div "RANDOM BLOOD SUGAR" at bounding box center [419, 260] width 186 height 18
type input "5200"
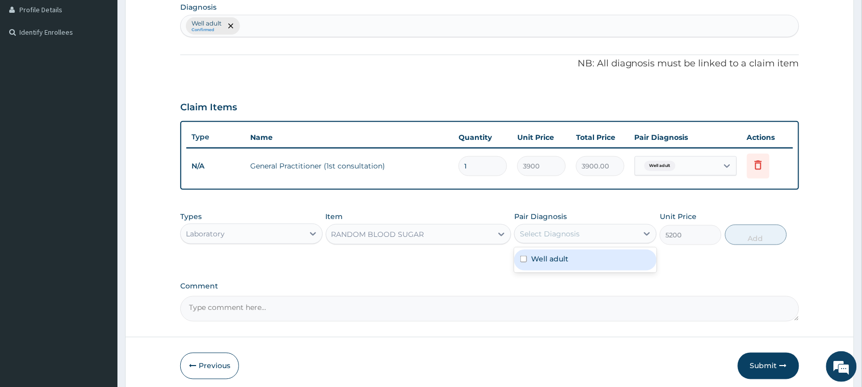
click at [557, 240] on div "Select Diagnosis" at bounding box center [576, 234] width 123 height 16
click at [560, 257] on label "Well adult" at bounding box center [549, 259] width 37 height 10
checkbox input "true"
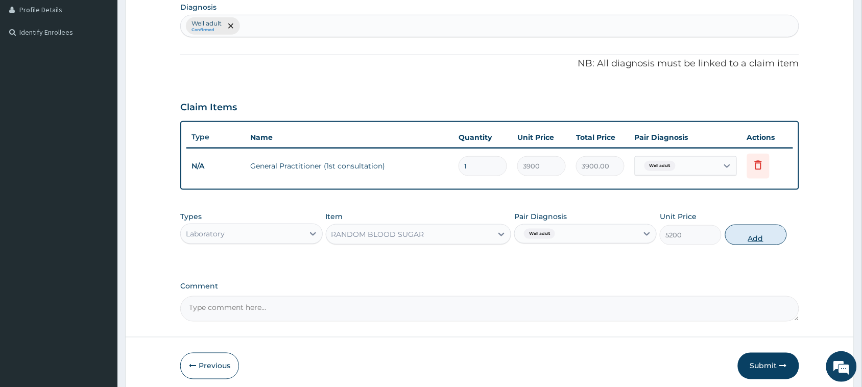
click at [743, 234] on button "Add" at bounding box center [756, 235] width 62 height 20
type input "0"
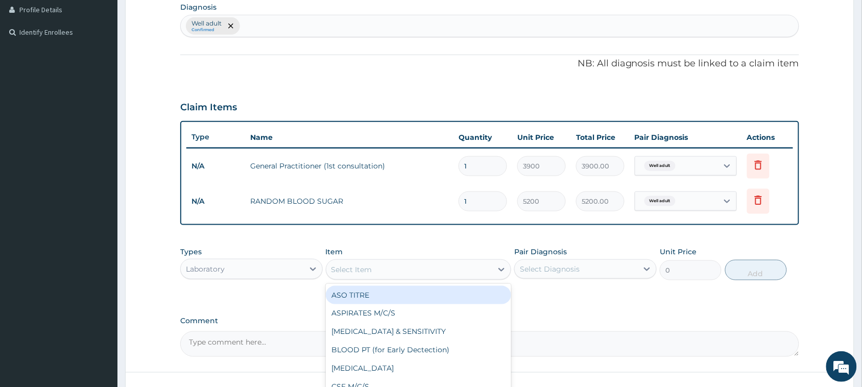
click at [399, 266] on div "Select Item" at bounding box center [409, 270] width 167 height 16
type input "PAP"
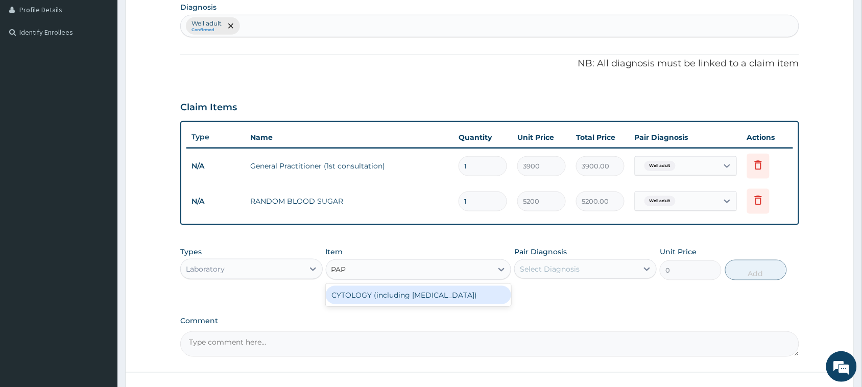
click at [401, 289] on div "CYTOLOGY (including PAP SMEAR)" at bounding box center [419, 295] width 186 height 18
type input "13000"
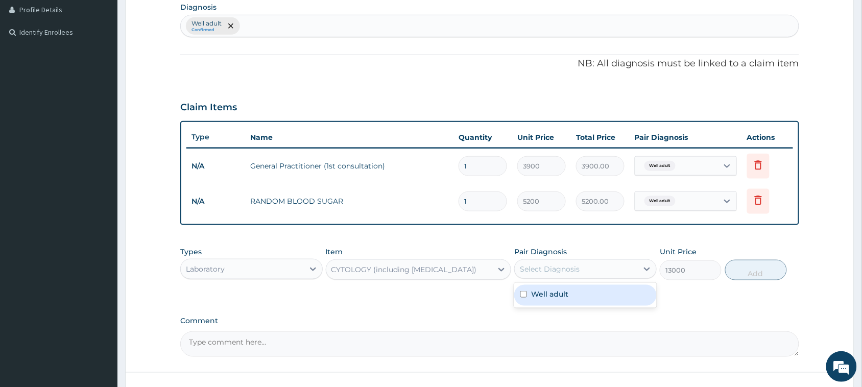
click at [528, 262] on div "Select Diagnosis" at bounding box center [576, 269] width 123 height 16
click at [546, 300] on div "Well adult" at bounding box center [585, 295] width 143 height 21
checkbox input "true"
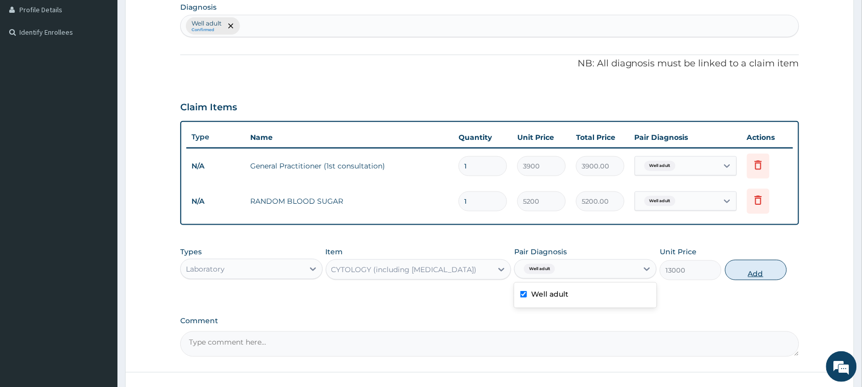
click at [742, 273] on button "Add" at bounding box center [756, 270] width 62 height 20
type input "0"
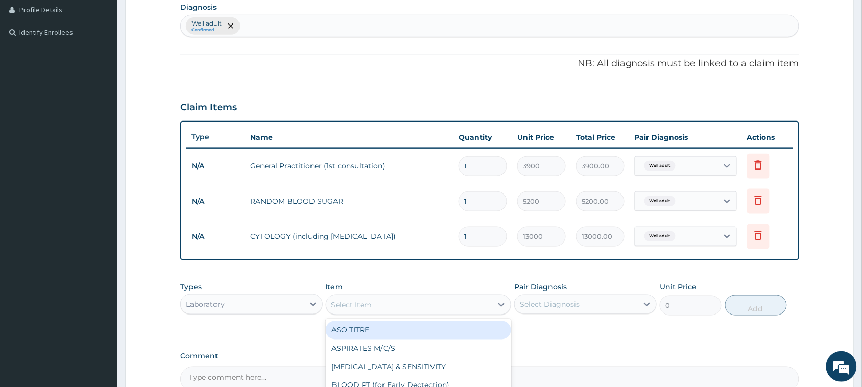
click at [356, 300] on div "Select Item" at bounding box center [352, 305] width 41 height 10
type input "CHOLES"
click at [386, 330] on div "CHOLESTEROL (TOTAL)" at bounding box center [419, 330] width 186 height 18
type input "11050"
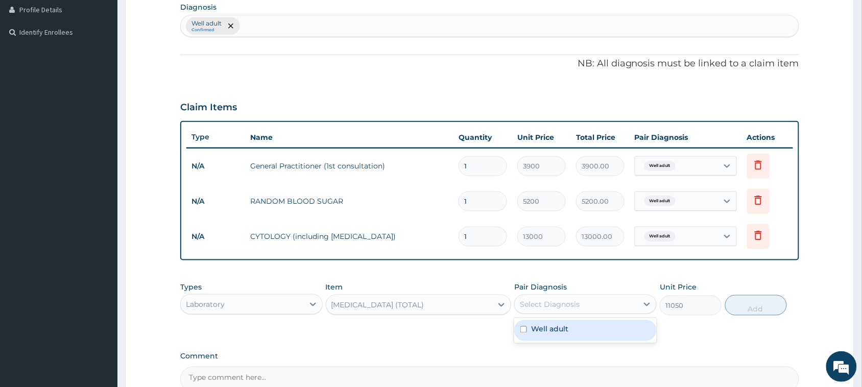
click at [576, 303] on div "Select Diagnosis" at bounding box center [550, 304] width 60 height 10
click at [567, 329] on label "Well adult" at bounding box center [549, 329] width 37 height 10
checkbox input "true"
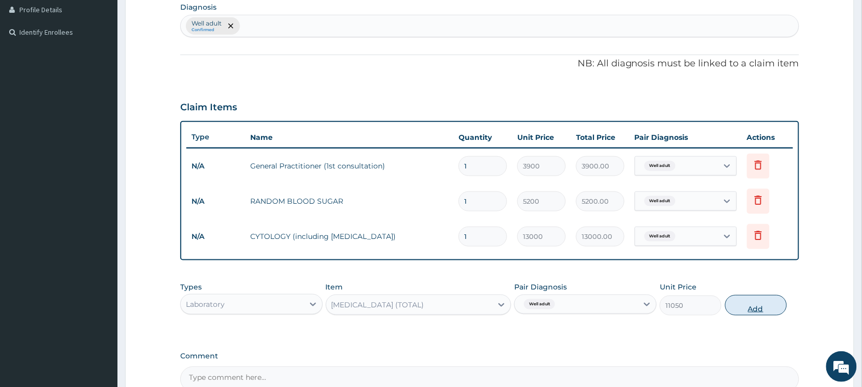
click at [773, 304] on button "Add" at bounding box center [756, 305] width 62 height 20
type input "0"
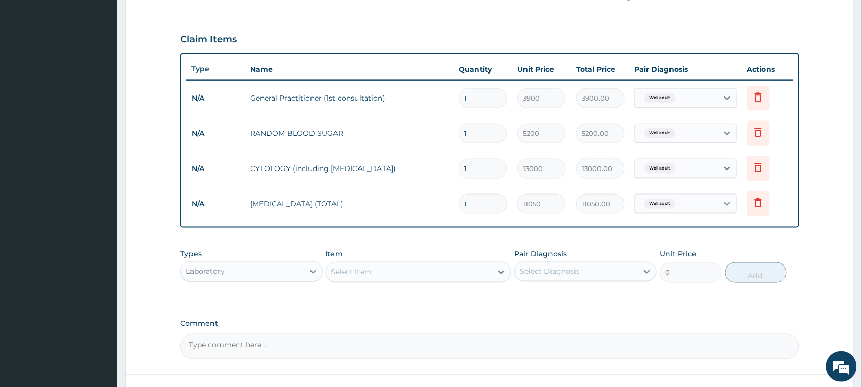
scroll to position [346, 0]
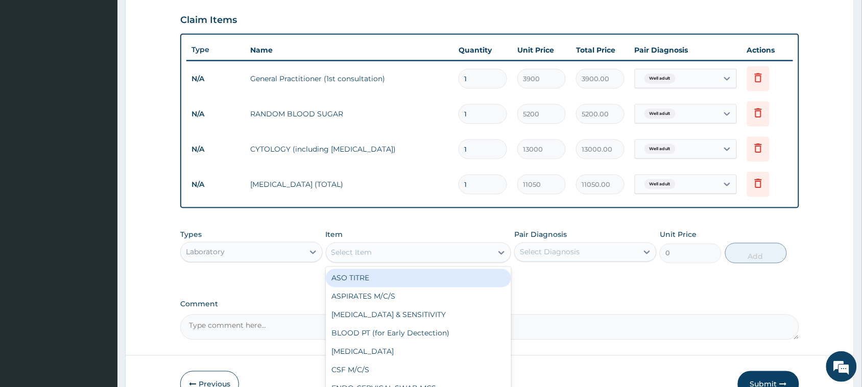
click at [340, 249] on div "Select Item" at bounding box center [352, 253] width 41 height 10
type input "URINAL"
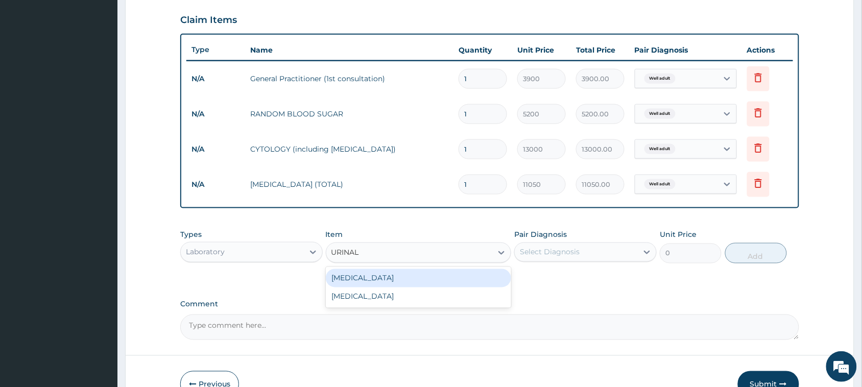
click at [358, 274] on div "URINALYSIS" at bounding box center [419, 278] width 186 height 18
type input "1500"
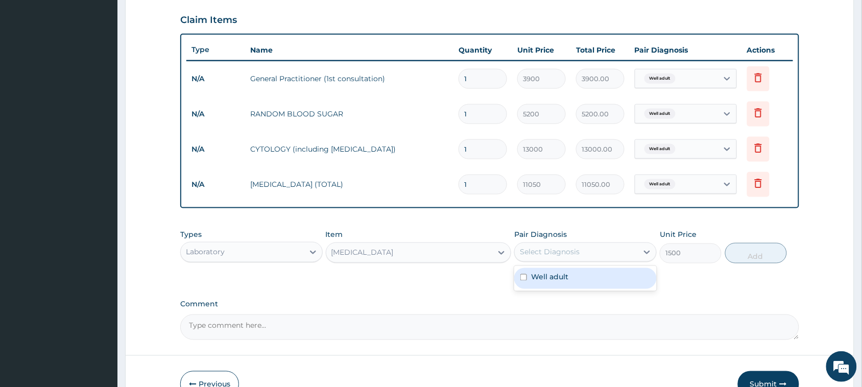
click at [551, 254] on div "Select Diagnosis" at bounding box center [550, 252] width 60 height 10
click at [571, 272] on div "Well adult" at bounding box center [585, 278] width 143 height 21
checkbox input "true"
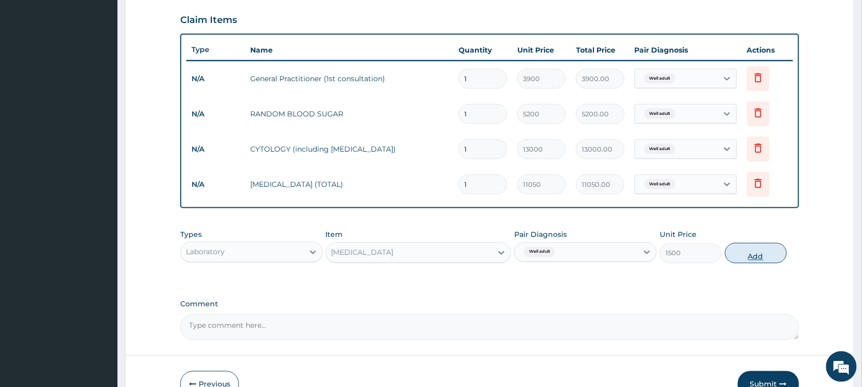
click at [760, 251] on button "Add" at bounding box center [756, 253] width 62 height 20
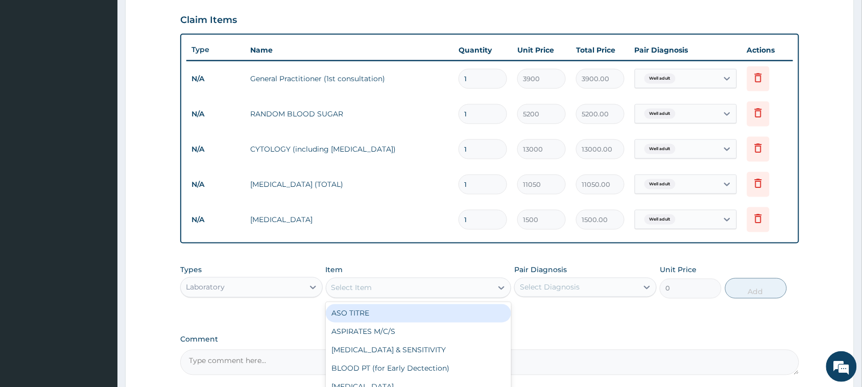
click at [355, 287] on div "Select Item" at bounding box center [352, 288] width 41 height 10
click at [202, 285] on div "Laboratory" at bounding box center [205, 287] width 39 height 10
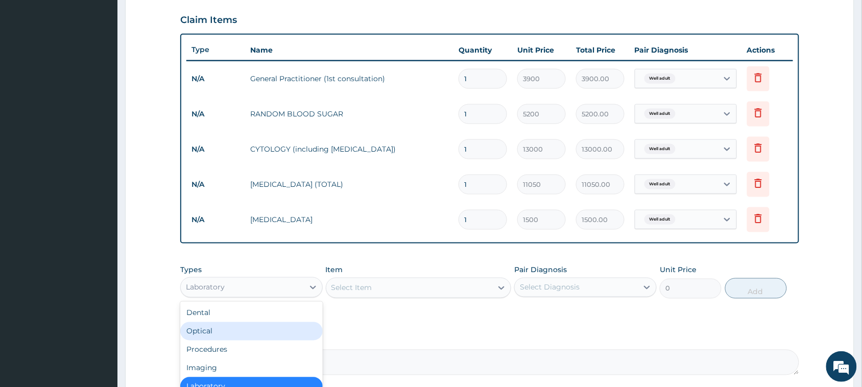
click at [200, 328] on div "Optical" at bounding box center [251, 331] width 143 height 18
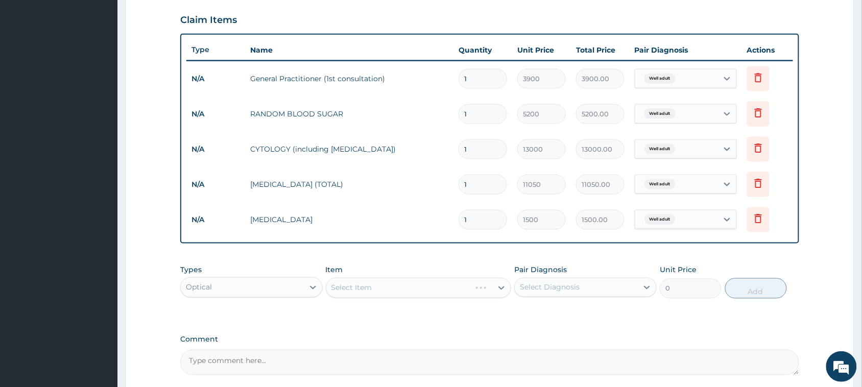
click at [387, 293] on div "Select Item" at bounding box center [419, 288] width 186 height 20
click at [384, 289] on div "Select Item" at bounding box center [409, 288] width 167 height 16
click at [387, 317] on div "[MEDICAL_DATA]" at bounding box center [419, 313] width 186 height 18
type input "1500"
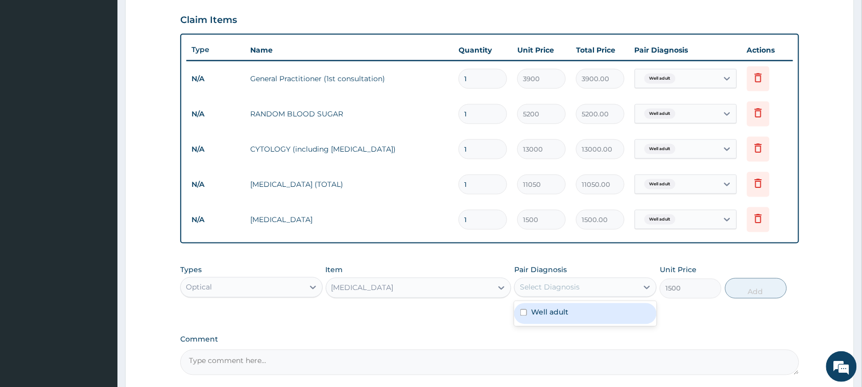
click at [561, 288] on div "Select Diagnosis" at bounding box center [550, 287] width 60 height 10
click at [563, 309] on label "Well adult" at bounding box center [549, 312] width 37 height 10
checkbox input "true"
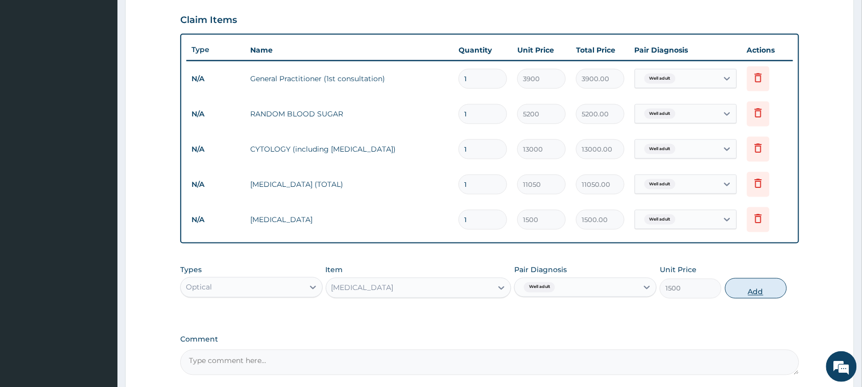
click at [756, 287] on button "Add" at bounding box center [756, 288] width 62 height 20
type input "0"
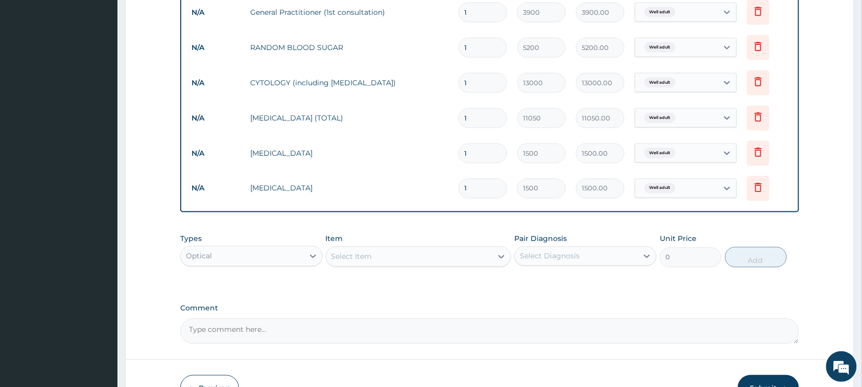
scroll to position [443, 0]
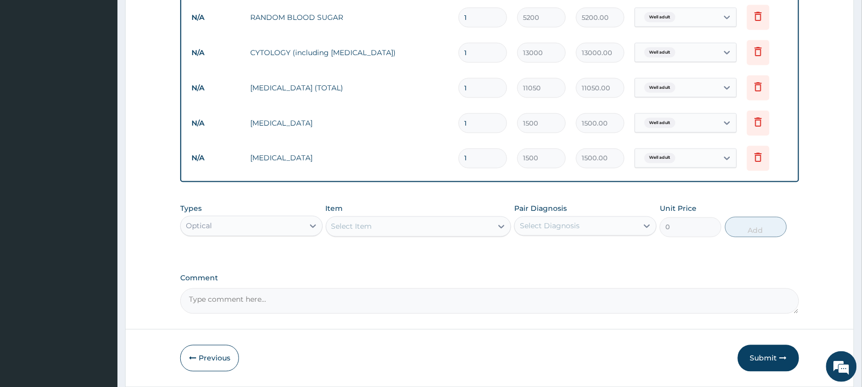
click at [235, 298] on textarea "Comment" at bounding box center [489, 302] width 619 height 26
type textarea "SEEN FOR MEDICAL CHECKUP"
click at [783, 361] on icon "button" at bounding box center [783, 358] width 7 height 7
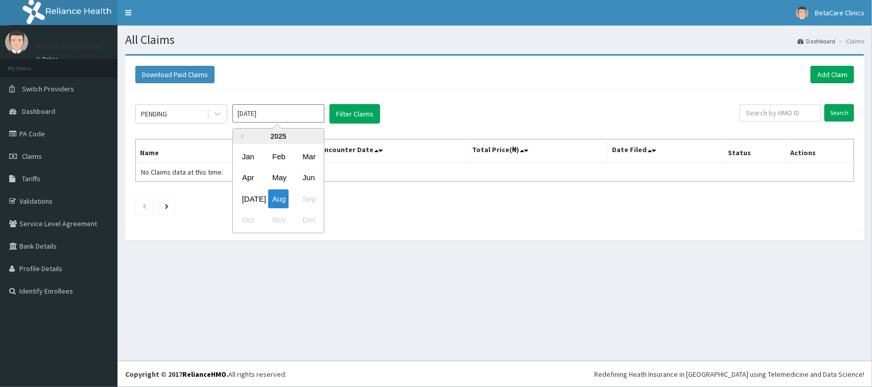
click at [246, 114] on input "[DATE]" at bounding box center [278, 113] width 92 height 18
click at [276, 180] on div "May" at bounding box center [278, 178] width 20 height 19
type input "[DATE]"
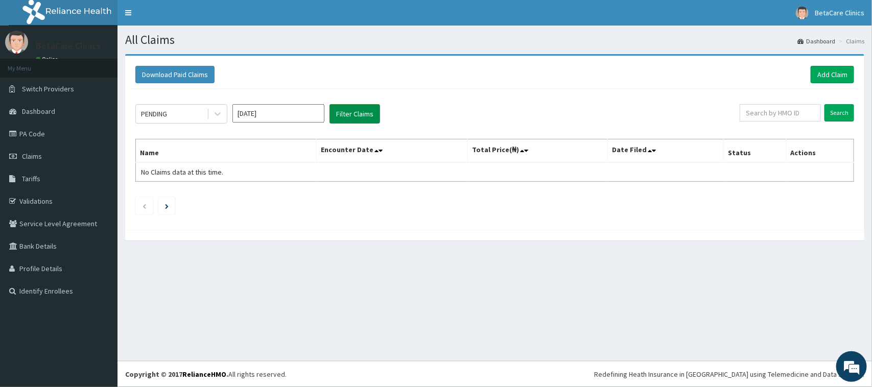
click at [367, 113] on button "Filter Claims" at bounding box center [354, 113] width 51 height 19
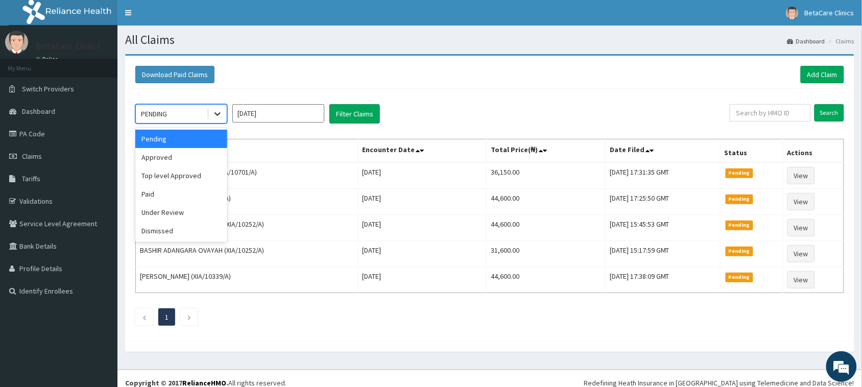
click at [214, 112] on icon at bounding box center [217, 114] width 10 height 10
click at [169, 162] on div "Approved" at bounding box center [181, 157] width 92 height 18
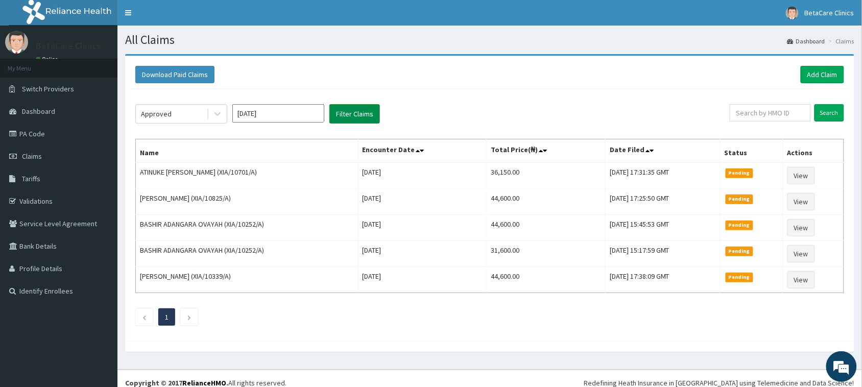
click at [351, 115] on button "Filter Claims" at bounding box center [354, 113] width 51 height 19
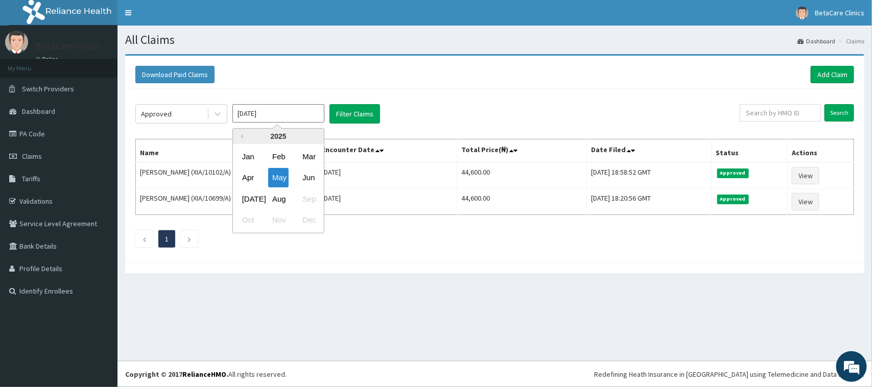
click at [274, 114] on input "May 2025" at bounding box center [278, 113] width 92 height 18
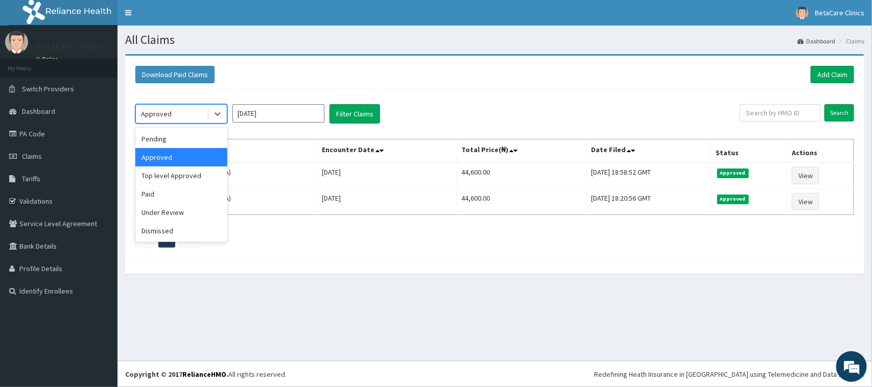
click at [202, 110] on div "Approved" at bounding box center [171, 114] width 71 height 16
click at [186, 143] on div "Pending" at bounding box center [181, 139] width 92 height 18
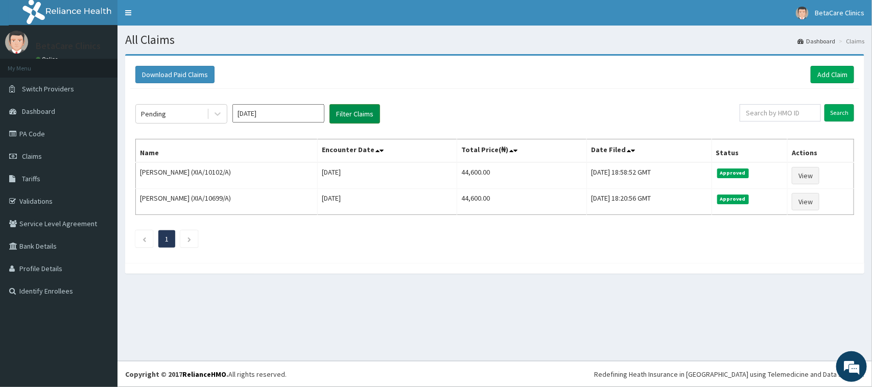
click at [360, 117] on button "Filter Claims" at bounding box center [354, 113] width 51 height 19
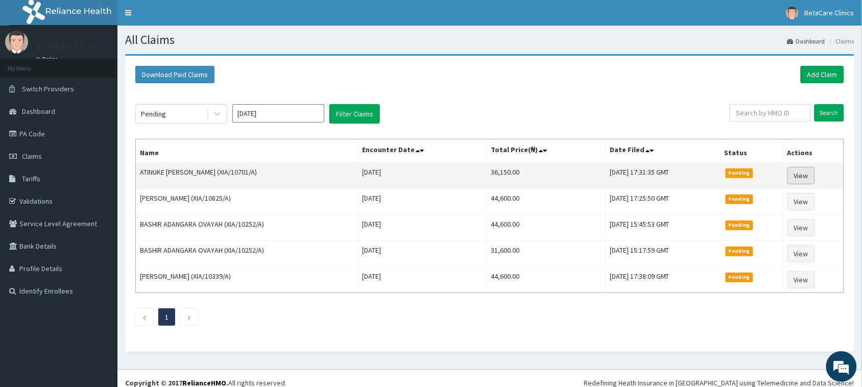
click at [798, 174] on link "View" at bounding box center [802, 175] width 28 height 17
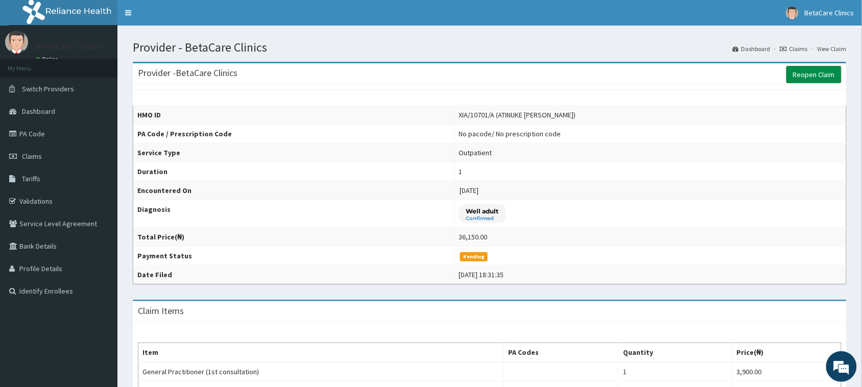
click at [818, 74] on link "Reopen Claim" at bounding box center [814, 74] width 55 height 17
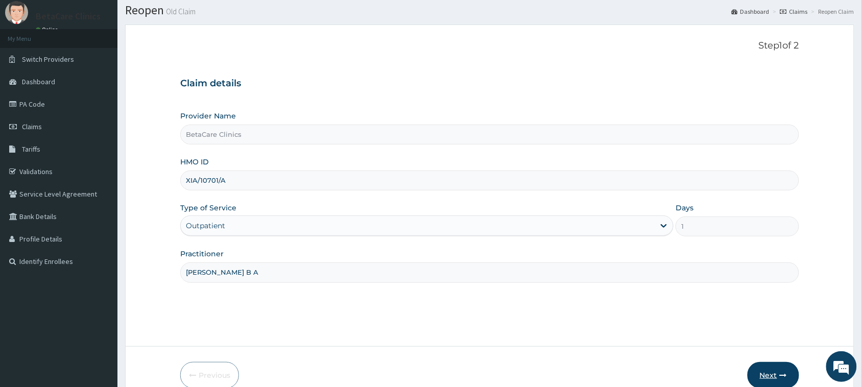
click at [764, 370] on button "Next" at bounding box center [774, 375] width 52 height 27
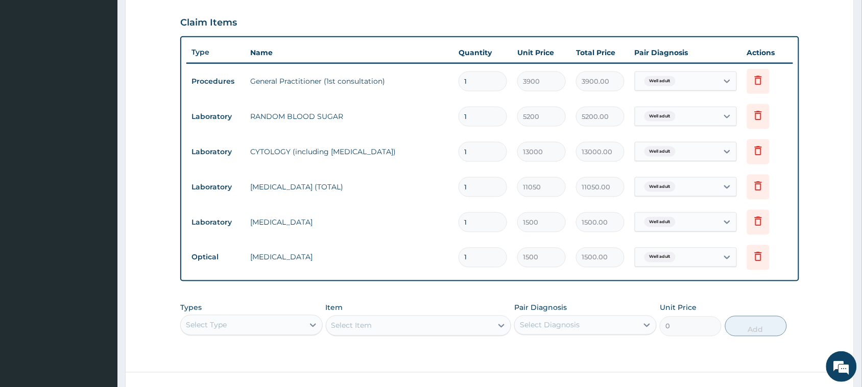
scroll to position [29, 0]
click at [225, 329] on div "Select Type" at bounding box center [251, 325] width 143 height 20
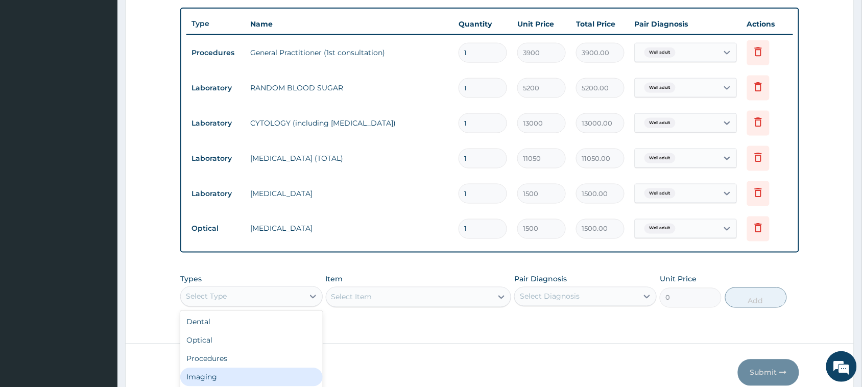
click at [214, 374] on div "Imaging" at bounding box center [251, 377] width 143 height 18
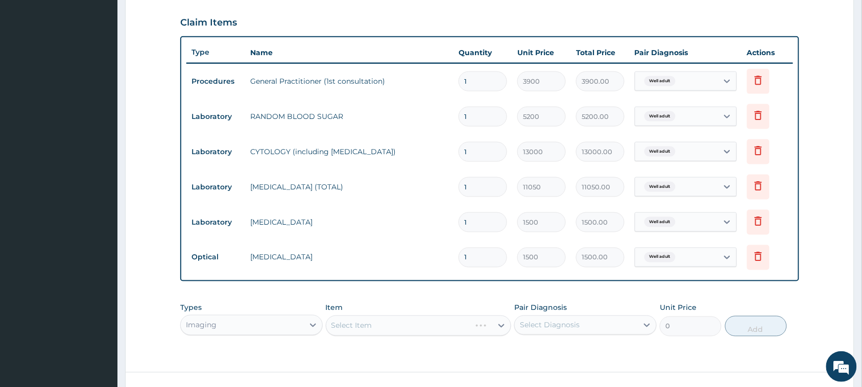
scroll to position [373, 0]
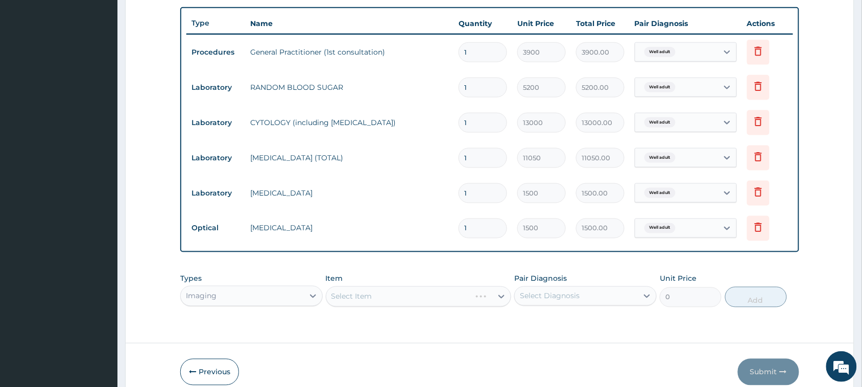
click at [412, 294] on div "Select Item" at bounding box center [419, 297] width 186 height 20
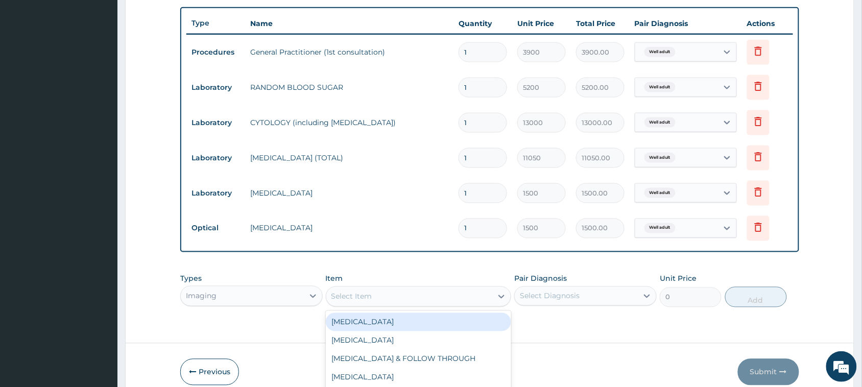
scroll to position [29, 0]
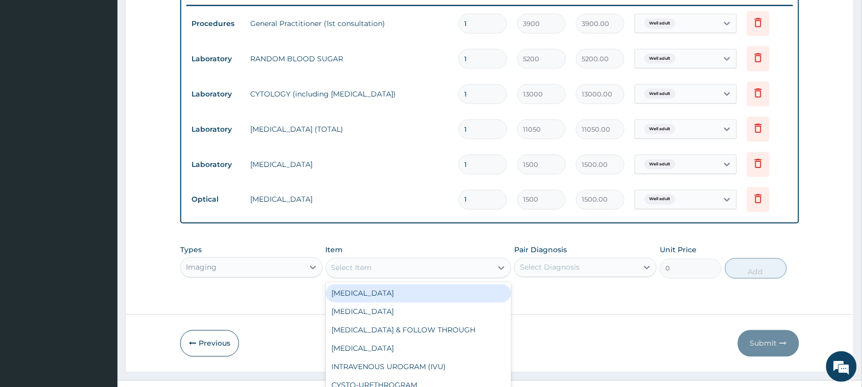
click at [412, 278] on div "option ANGIOGRAM focused, 1 of 74. 74 results available. Use Up and Down to cho…" at bounding box center [419, 268] width 186 height 20
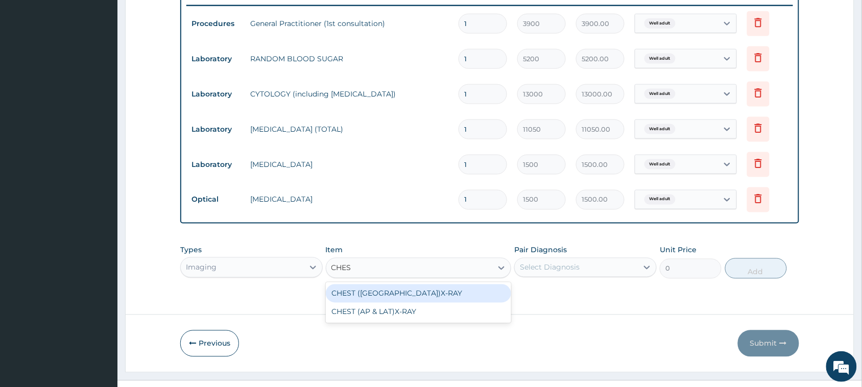
type input "CHEST"
click at [395, 292] on div "CHEST ([GEOGRAPHIC_DATA])X-RAY" at bounding box center [419, 294] width 186 height 18
type input "8450"
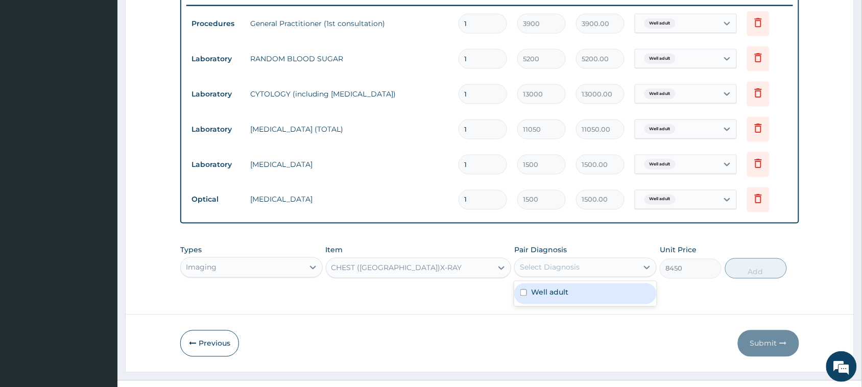
click at [637, 269] on div "Select Diagnosis" at bounding box center [576, 267] width 123 height 16
click at [576, 290] on div "Well adult" at bounding box center [585, 293] width 143 height 21
checkbox input "true"
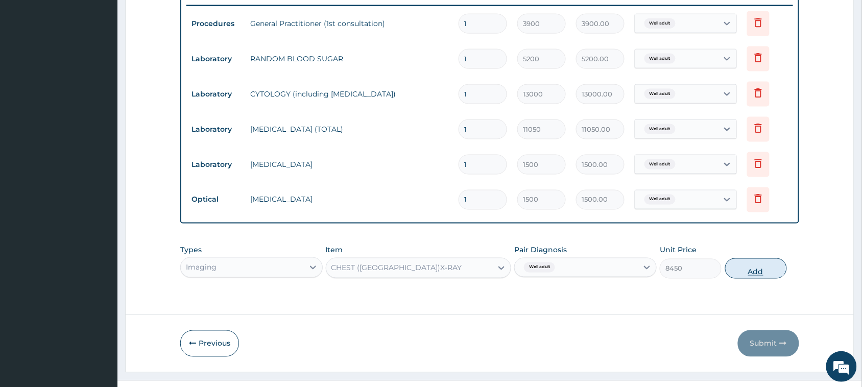
click at [762, 266] on button "Add" at bounding box center [756, 268] width 62 height 20
type input "0"
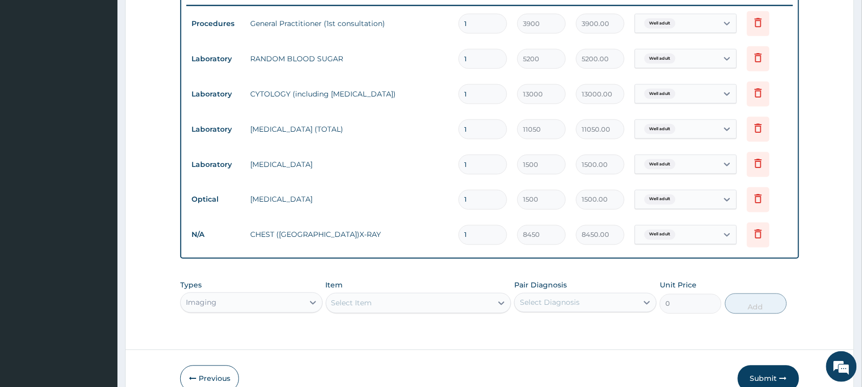
scroll to position [455, 0]
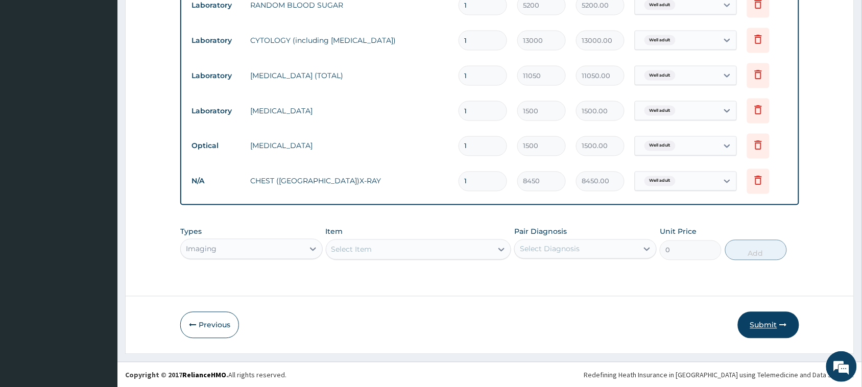
click at [760, 322] on button "Submit" at bounding box center [768, 325] width 61 height 27
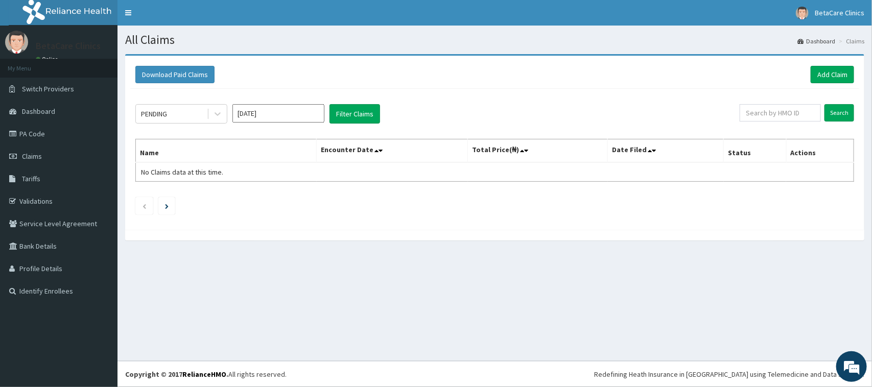
click at [259, 113] on input "Aug 2025" at bounding box center [278, 113] width 92 height 18
click at [304, 161] on div "Mar" at bounding box center [308, 156] width 20 height 19
type input "Mar 2025"
click at [340, 119] on button "Filter Claims" at bounding box center [354, 113] width 51 height 19
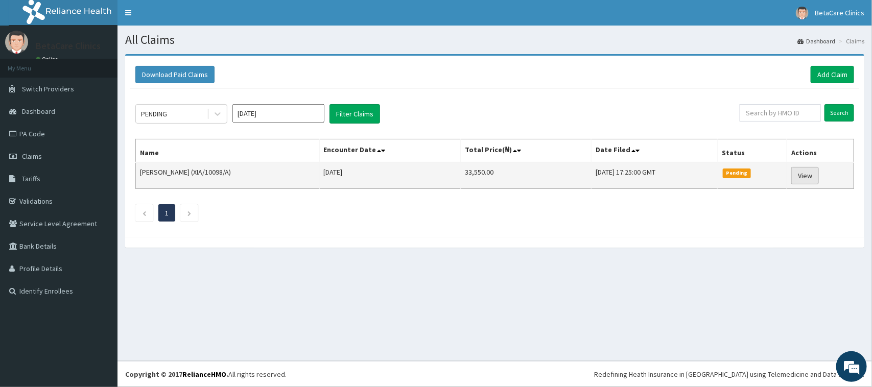
click at [812, 176] on link "View" at bounding box center [805, 175] width 28 height 17
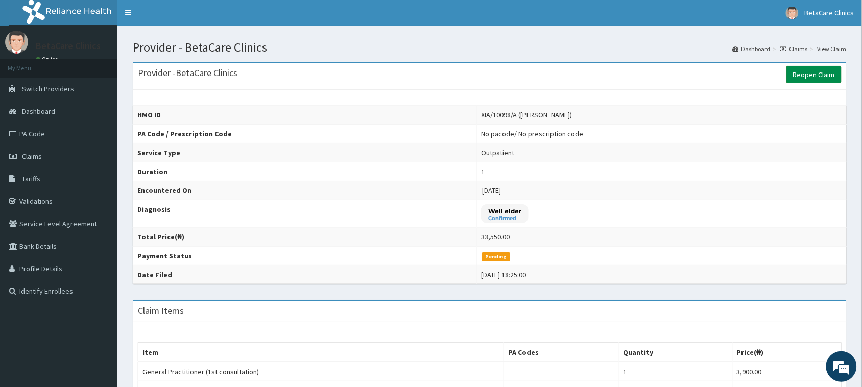
click at [818, 77] on link "Reopen Claim" at bounding box center [814, 74] width 55 height 17
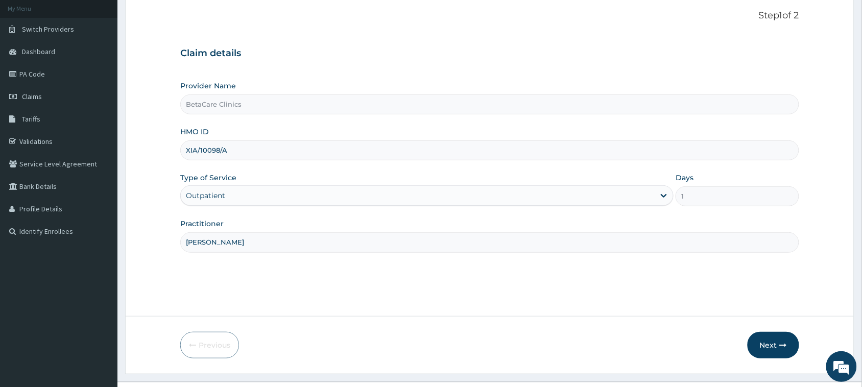
scroll to position [66, 0]
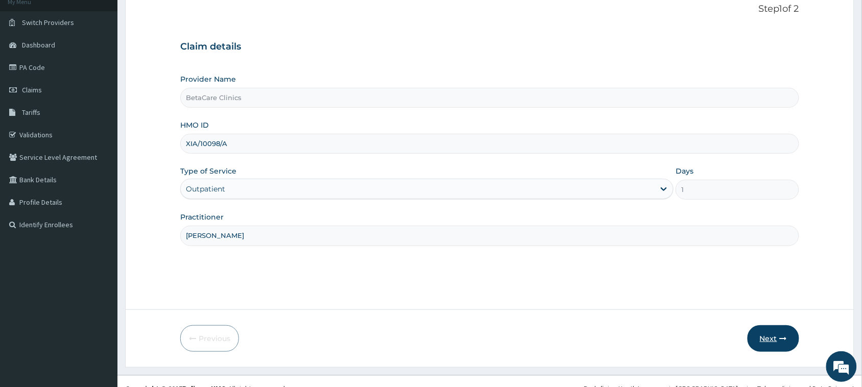
click at [772, 333] on button "Next" at bounding box center [774, 338] width 52 height 27
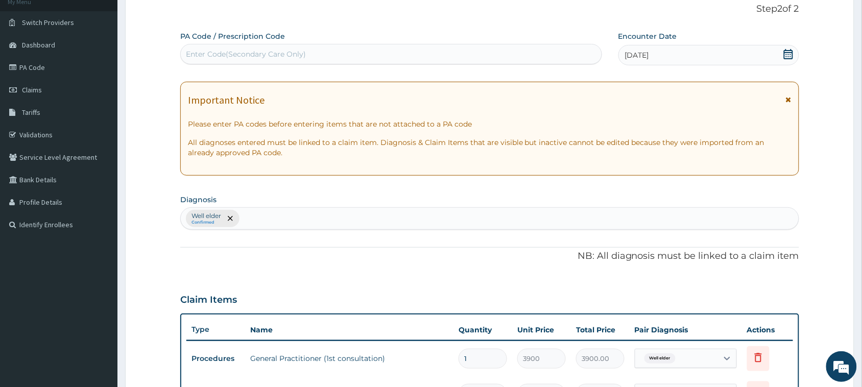
click at [261, 221] on div "Well elder Confirmed" at bounding box center [490, 218] width 618 height 21
click at [250, 220] on div "Well elder Confirmed" at bounding box center [490, 218] width 618 height 21
type input "E"
type input "WELL AD"
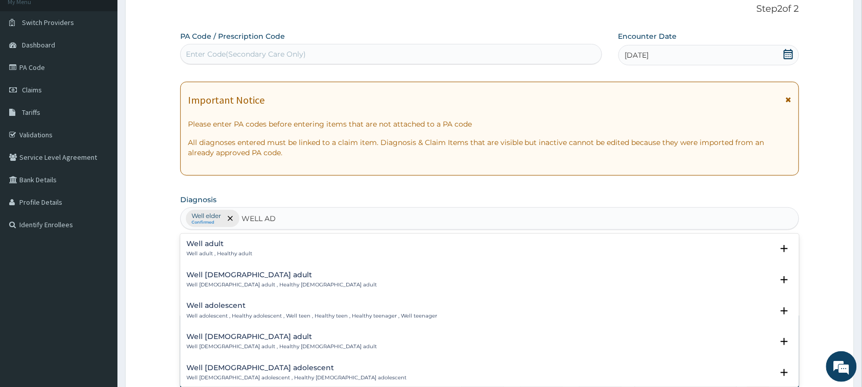
click at [245, 251] on p "Well adult , Healthy adult" at bounding box center [219, 253] width 66 height 7
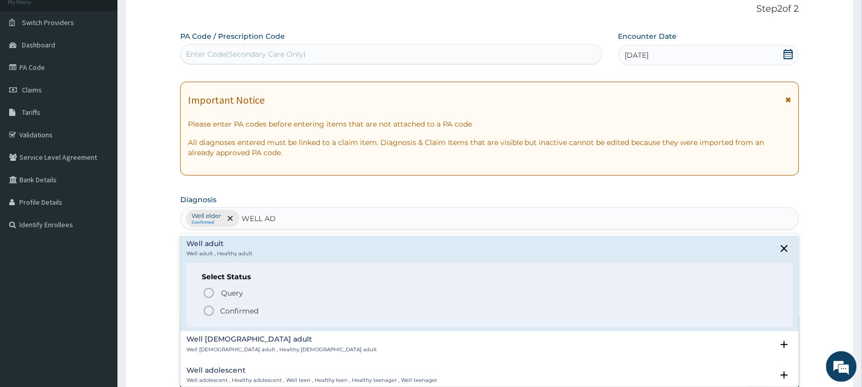
click at [210, 312] on icon "status option filled" at bounding box center [209, 311] width 12 height 12
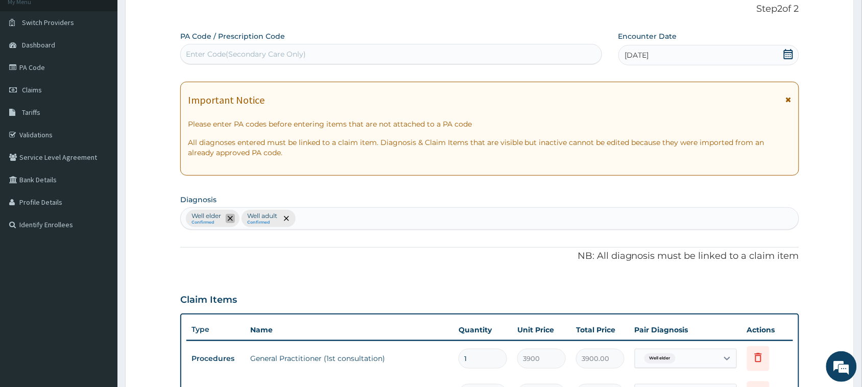
click at [229, 220] on icon "remove selection option" at bounding box center [230, 218] width 5 height 5
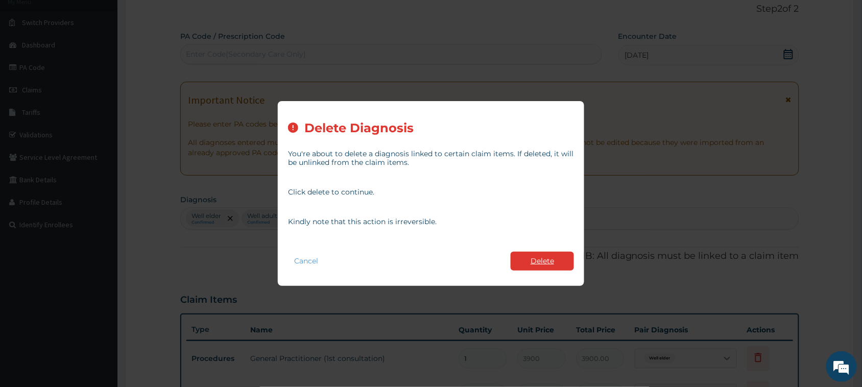
click at [532, 254] on button "Delete" at bounding box center [542, 261] width 63 height 19
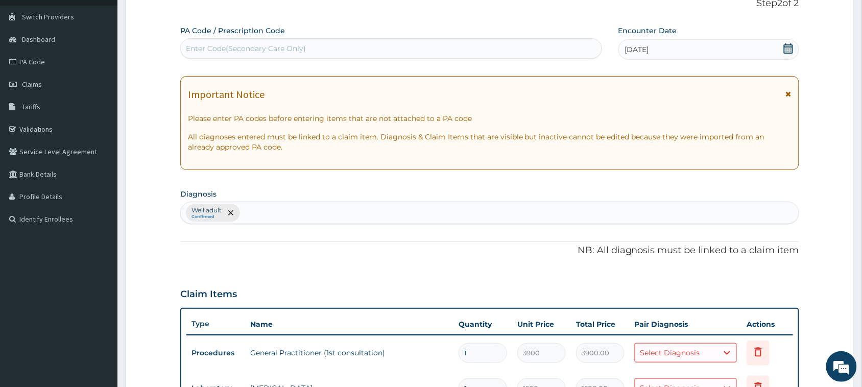
scroll to position [42, 0]
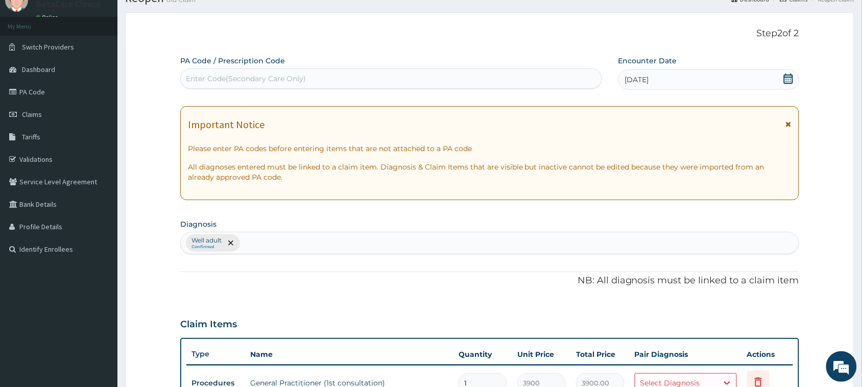
click at [672, 81] on div "[DATE]" at bounding box center [709, 79] width 181 height 20
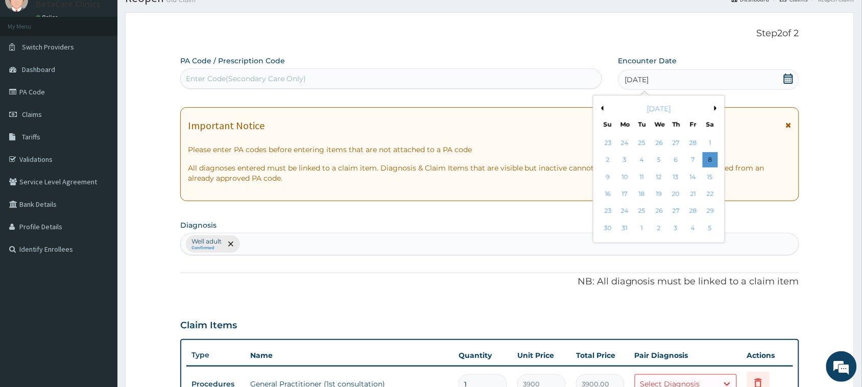
click at [714, 108] on div "[DATE]" at bounding box center [659, 109] width 123 height 10
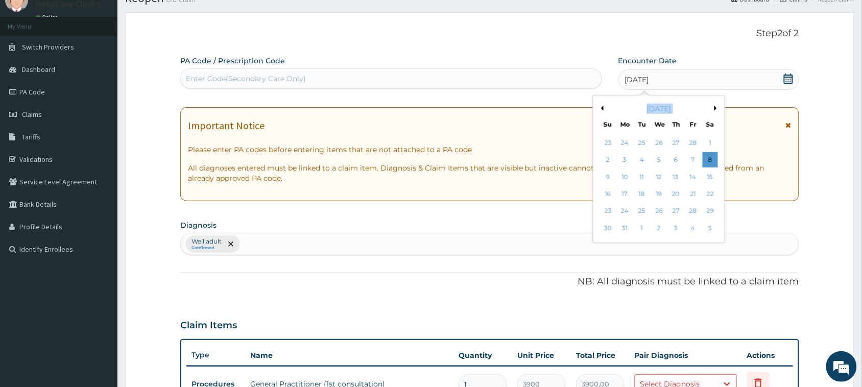
click at [715, 108] on button "Next Month" at bounding box center [717, 108] width 5 height 5
click at [678, 157] on div "8" at bounding box center [676, 160] width 15 height 15
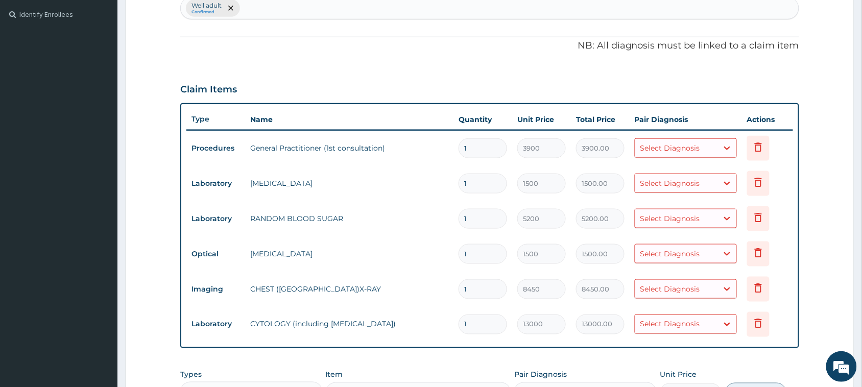
scroll to position [290, 0]
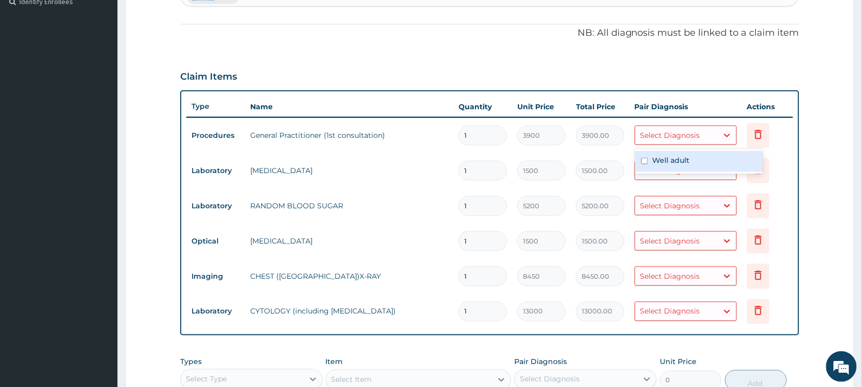
click at [668, 136] on div "Select Diagnosis" at bounding box center [671, 135] width 60 height 10
click at [668, 159] on label "Well adult" at bounding box center [670, 160] width 37 height 10
checkbox input "true"
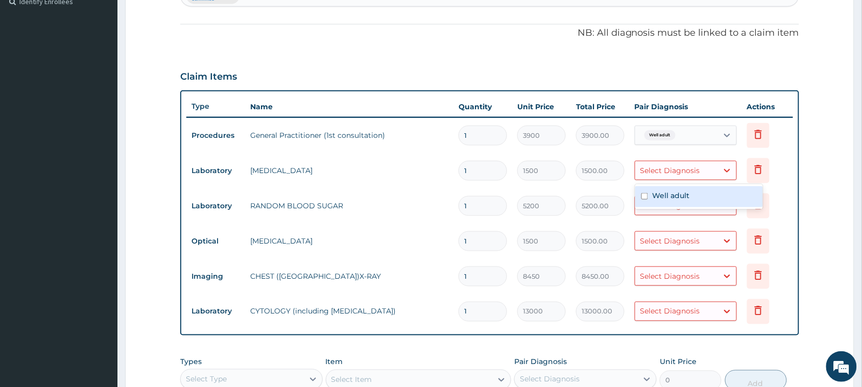
click at [669, 174] on div "Select Diagnosis" at bounding box center [671, 170] width 60 height 10
click at [669, 197] on label "Well adult" at bounding box center [670, 196] width 37 height 10
checkbox input "true"
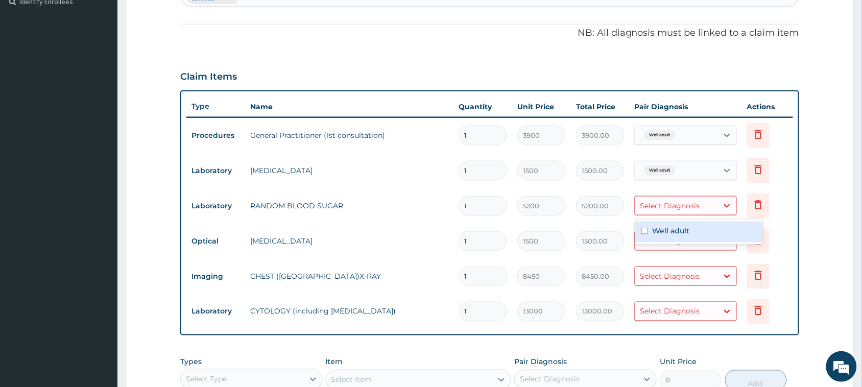
click at [669, 209] on div "Select Diagnosis" at bounding box center [671, 206] width 60 height 10
click at [669, 228] on label "Well adult" at bounding box center [670, 231] width 37 height 10
checkbox input "true"
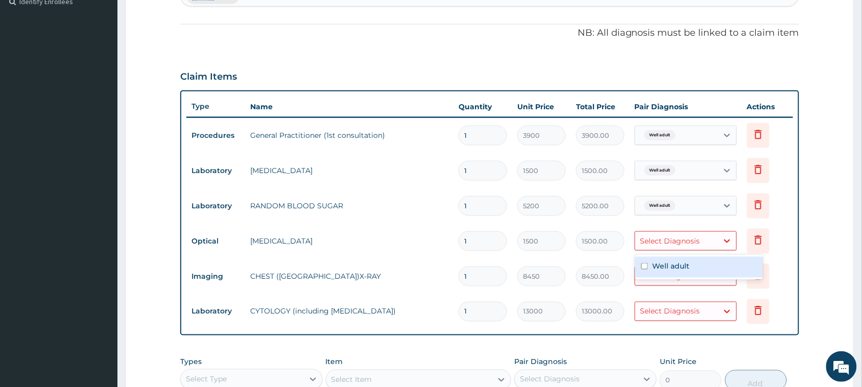
click at [669, 248] on div "Select Diagnosis" at bounding box center [676, 241] width 83 height 16
click at [670, 266] on label "Well adult" at bounding box center [670, 266] width 37 height 10
checkbox input "true"
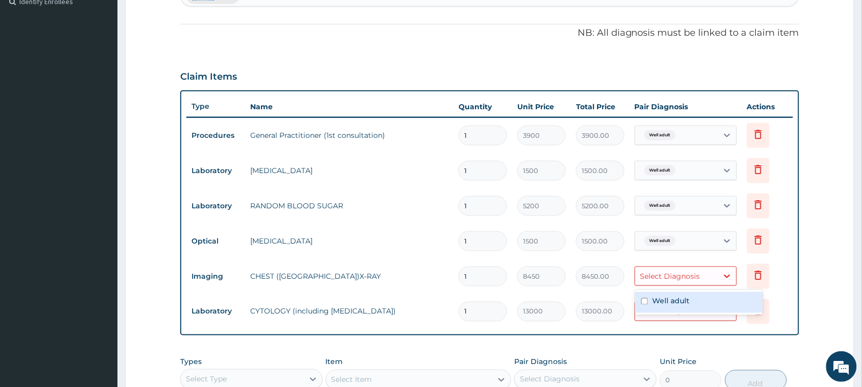
click at [670, 282] on div "Select Diagnosis" at bounding box center [676, 276] width 83 height 16
click at [672, 298] on label "Well adult" at bounding box center [670, 301] width 37 height 10
checkbox input "true"
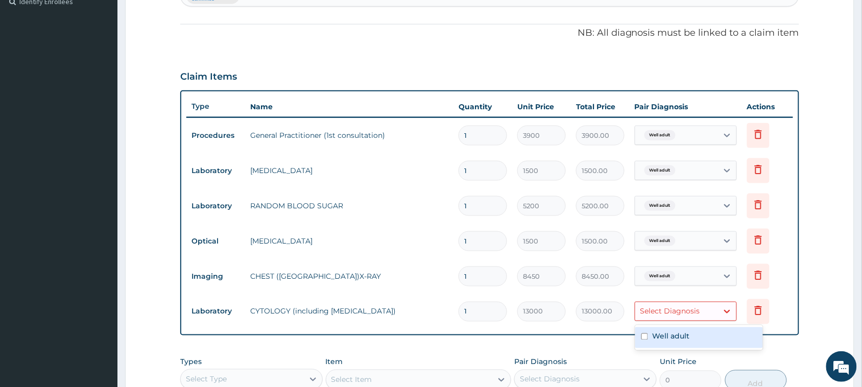
click at [672, 317] on div "Select Diagnosis" at bounding box center [676, 311] width 83 height 16
click at [672, 336] on label "Well adult" at bounding box center [670, 337] width 37 height 10
checkbox input "true"
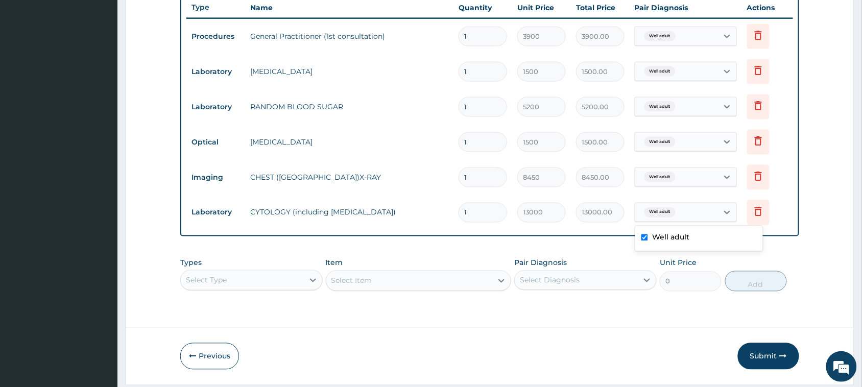
scroll to position [420, 0]
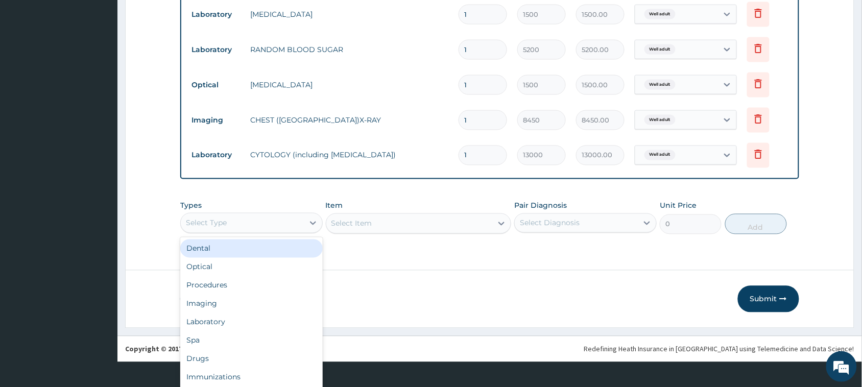
click at [289, 233] on div "option Dental focused, 1 of 10. 10 results available. Use Up and Down to choose…" at bounding box center [251, 223] width 143 height 20
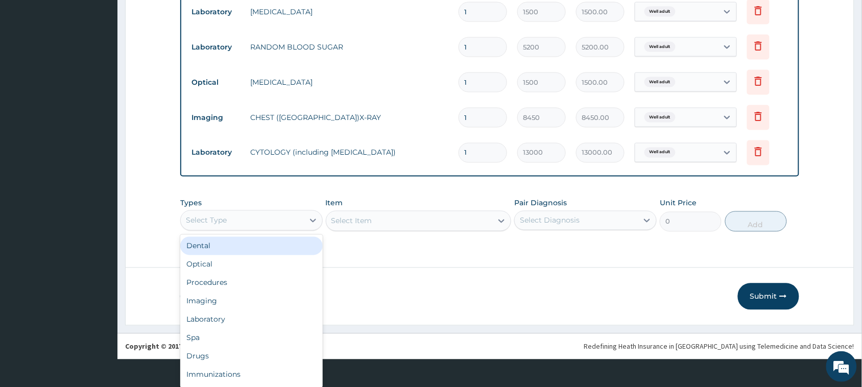
scroll to position [29, 0]
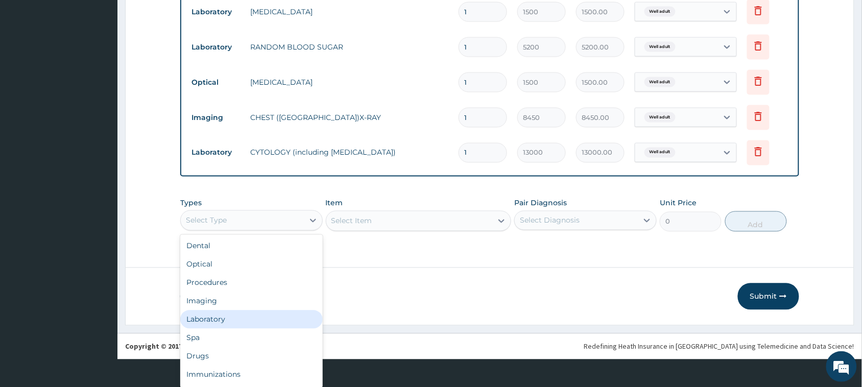
click at [223, 316] on div "Laboratory" at bounding box center [251, 320] width 143 height 18
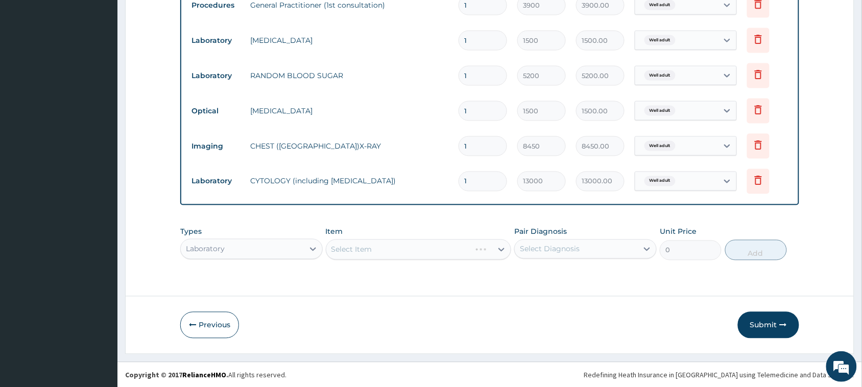
click at [398, 247] on div "Select Item" at bounding box center [419, 250] width 186 height 20
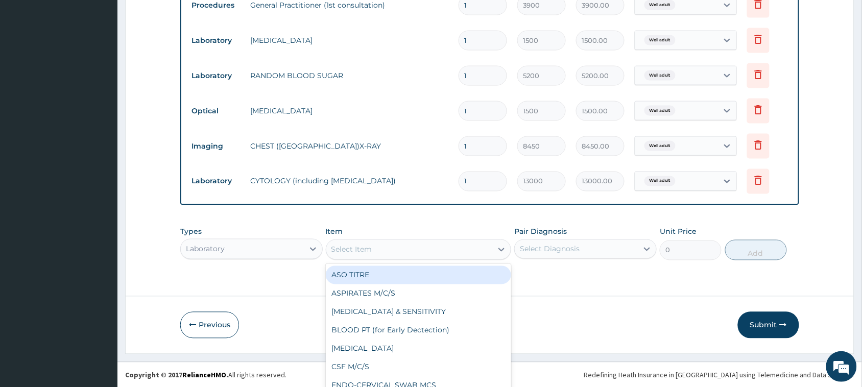
click at [398, 247] on div "option ASO TITRE focused, 1 of 181. 181 results available. Use Up and Down to c…" at bounding box center [419, 250] width 186 height 20
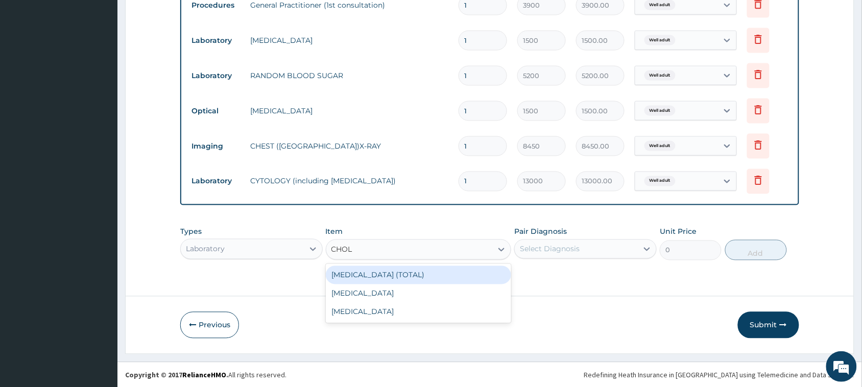
type input "CHOLE"
click at [400, 273] on div "CHOLESTEROL (TOTAL)" at bounding box center [419, 275] width 186 height 18
type input "11050"
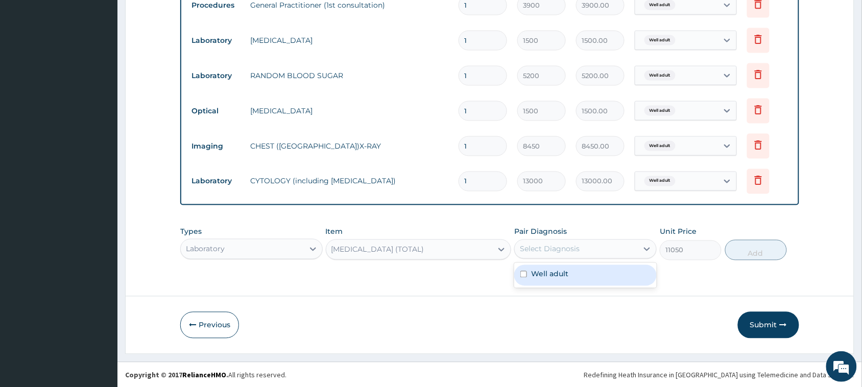
click at [575, 251] on div "Select Diagnosis" at bounding box center [550, 249] width 60 height 10
click at [573, 273] on div "Well adult" at bounding box center [585, 275] width 143 height 21
checkbox input "true"
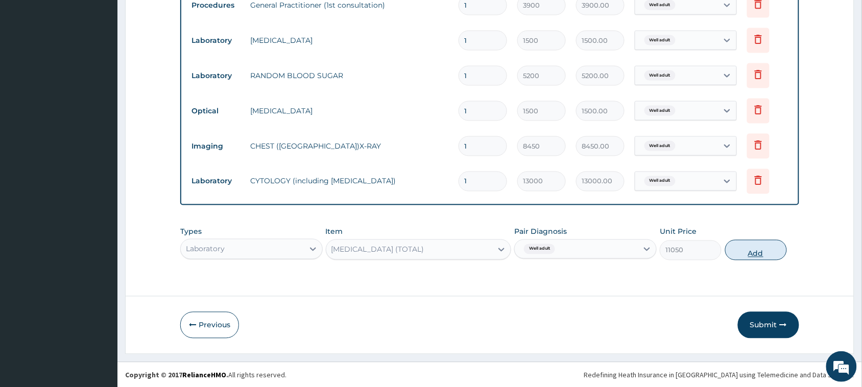
click at [749, 251] on button "Add" at bounding box center [756, 250] width 62 height 20
type input "0"
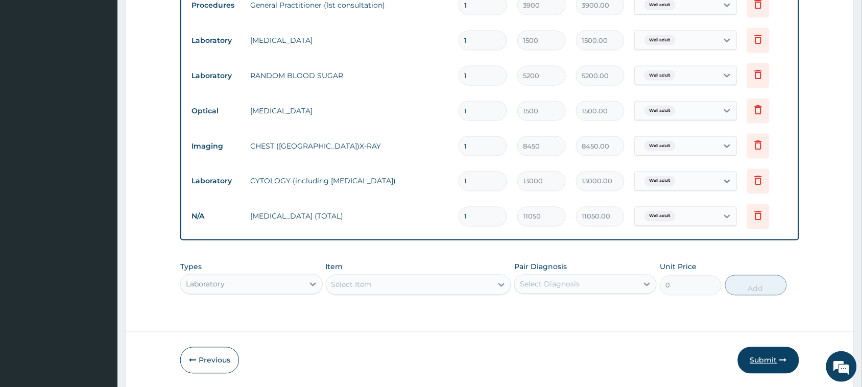
click at [775, 359] on button "Submit" at bounding box center [768, 360] width 61 height 27
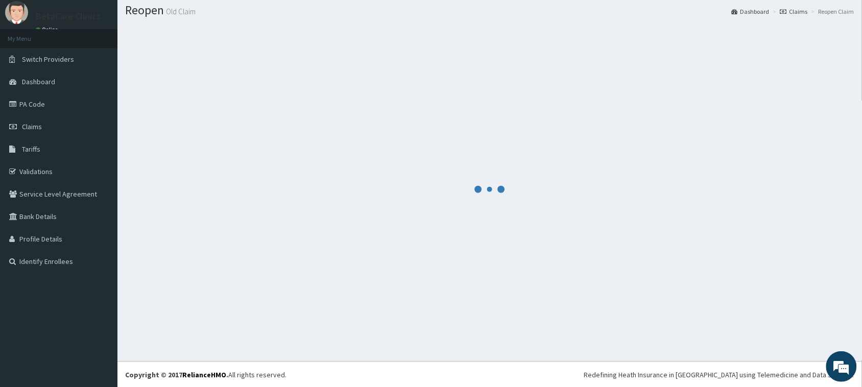
scroll to position [420, 0]
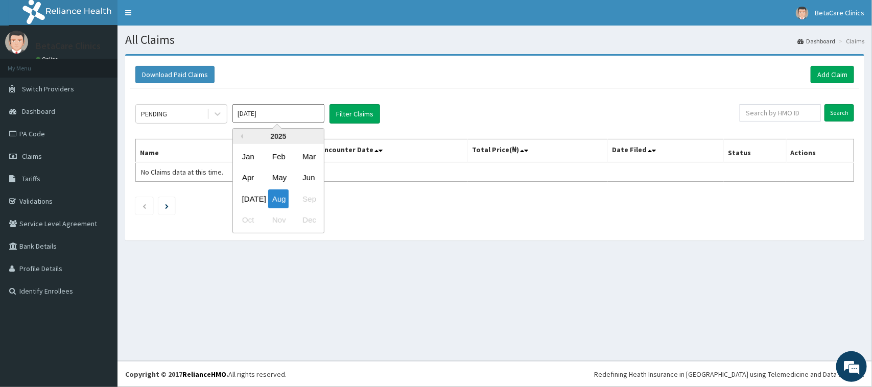
click at [282, 115] on input "[DATE]" at bounding box center [278, 113] width 92 height 18
click at [275, 179] on div "May" at bounding box center [278, 178] width 20 height 19
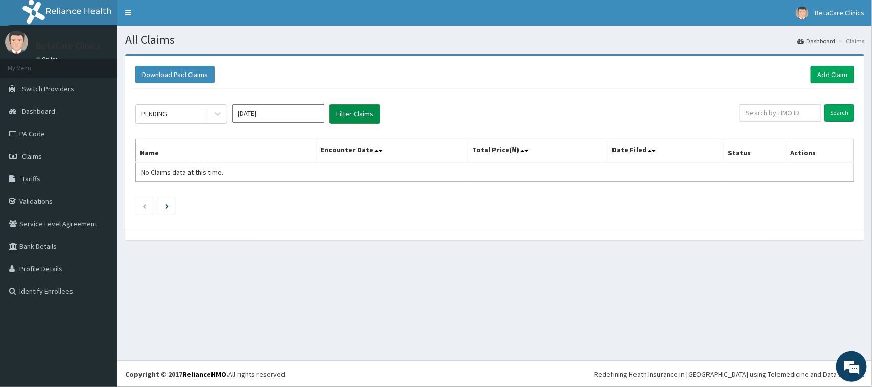
click at [348, 111] on button "Filter Claims" at bounding box center [354, 113] width 51 height 19
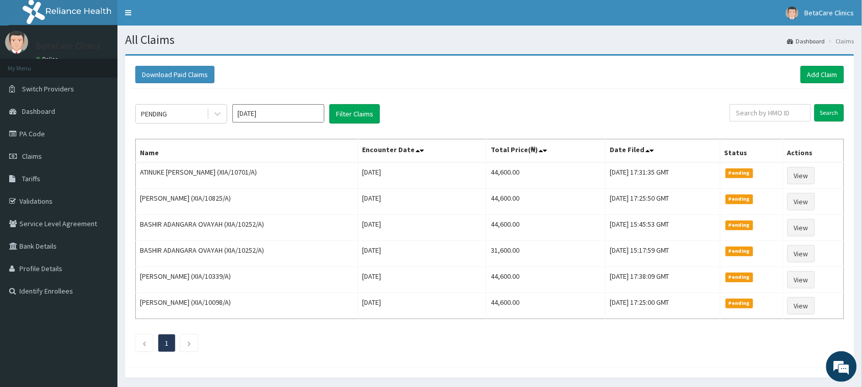
click at [319, 113] on input "[DATE]" at bounding box center [278, 113] width 92 height 18
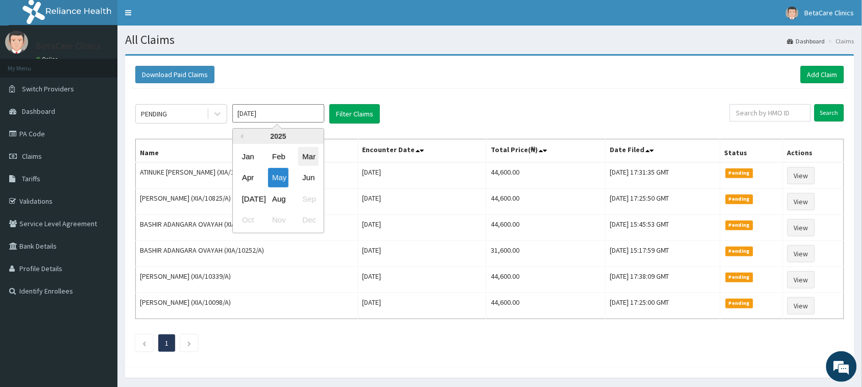
click at [310, 155] on div "Mar" at bounding box center [308, 156] width 20 height 19
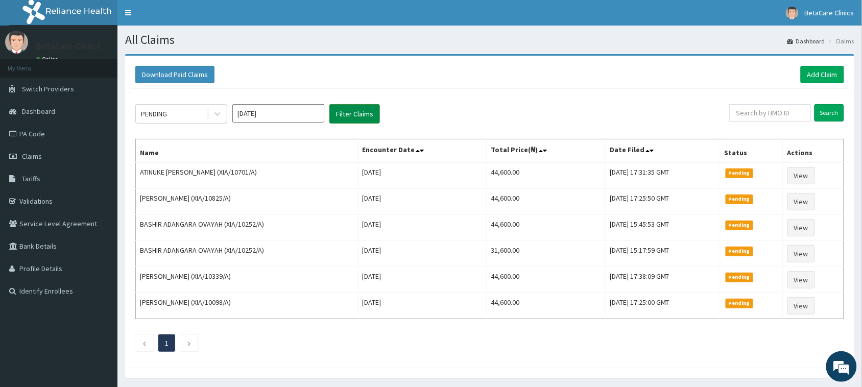
click at [358, 115] on button "Filter Claims" at bounding box center [354, 113] width 51 height 19
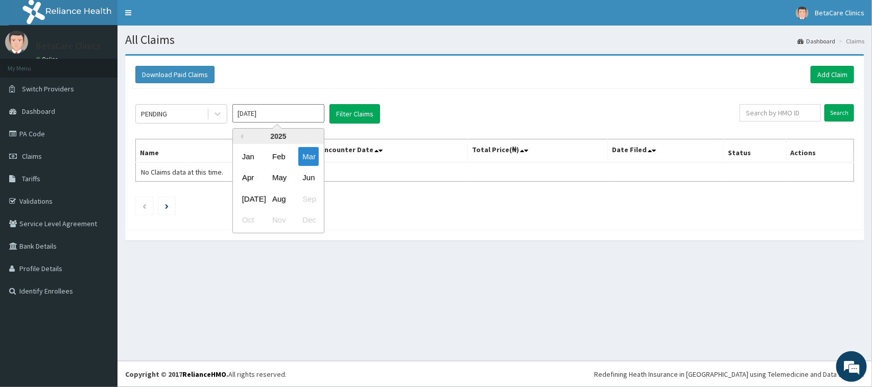
click at [302, 115] on input "[DATE]" at bounding box center [278, 113] width 92 height 18
click at [252, 177] on div "Apr" at bounding box center [248, 178] width 20 height 19
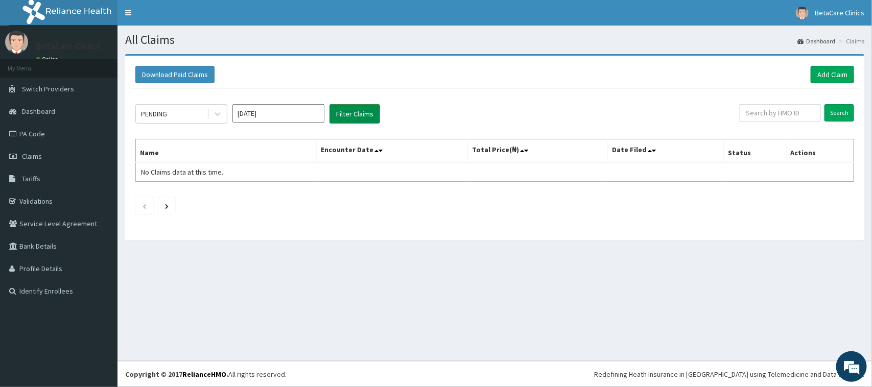
click at [345, 119] on button "Filter Claims" at bounding box center [354, 113] width 51 height 19
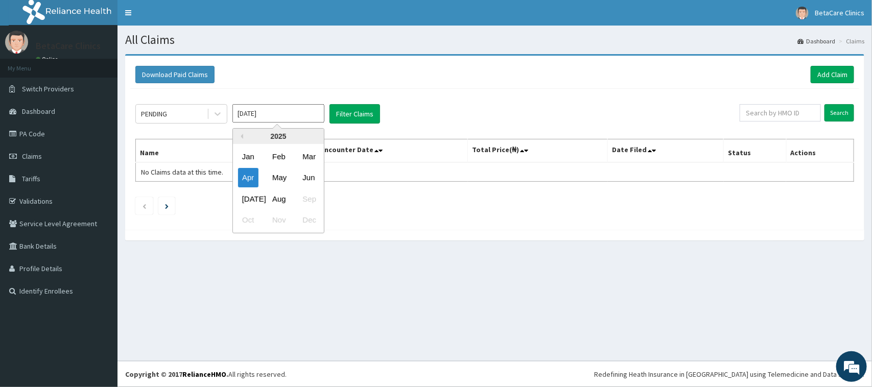
click at [317, 114] on input "[DATE]" at bounding box center [278, 113] width 92 height 18
click at [277, 179] on div "May" at bounding box center [278, 178] width 20 height 19
type input "[DATE]"
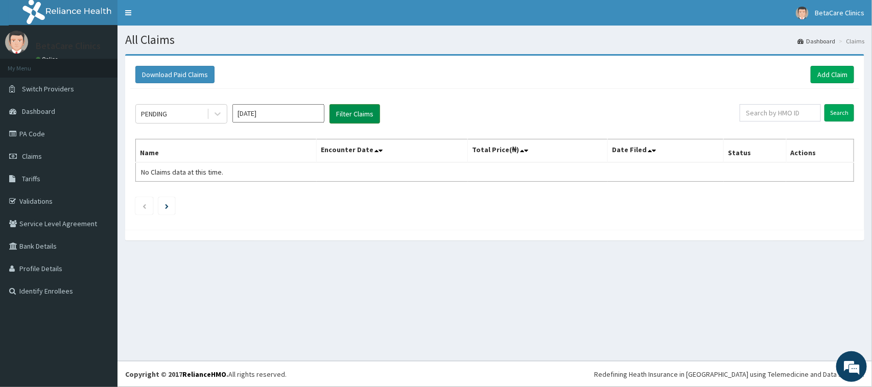
click at [350, 117] on button "Filter Claims" at bounding box center [354, 113] width 51 height 19
